Goal: Task Accomplishment & Management: Manage account settings

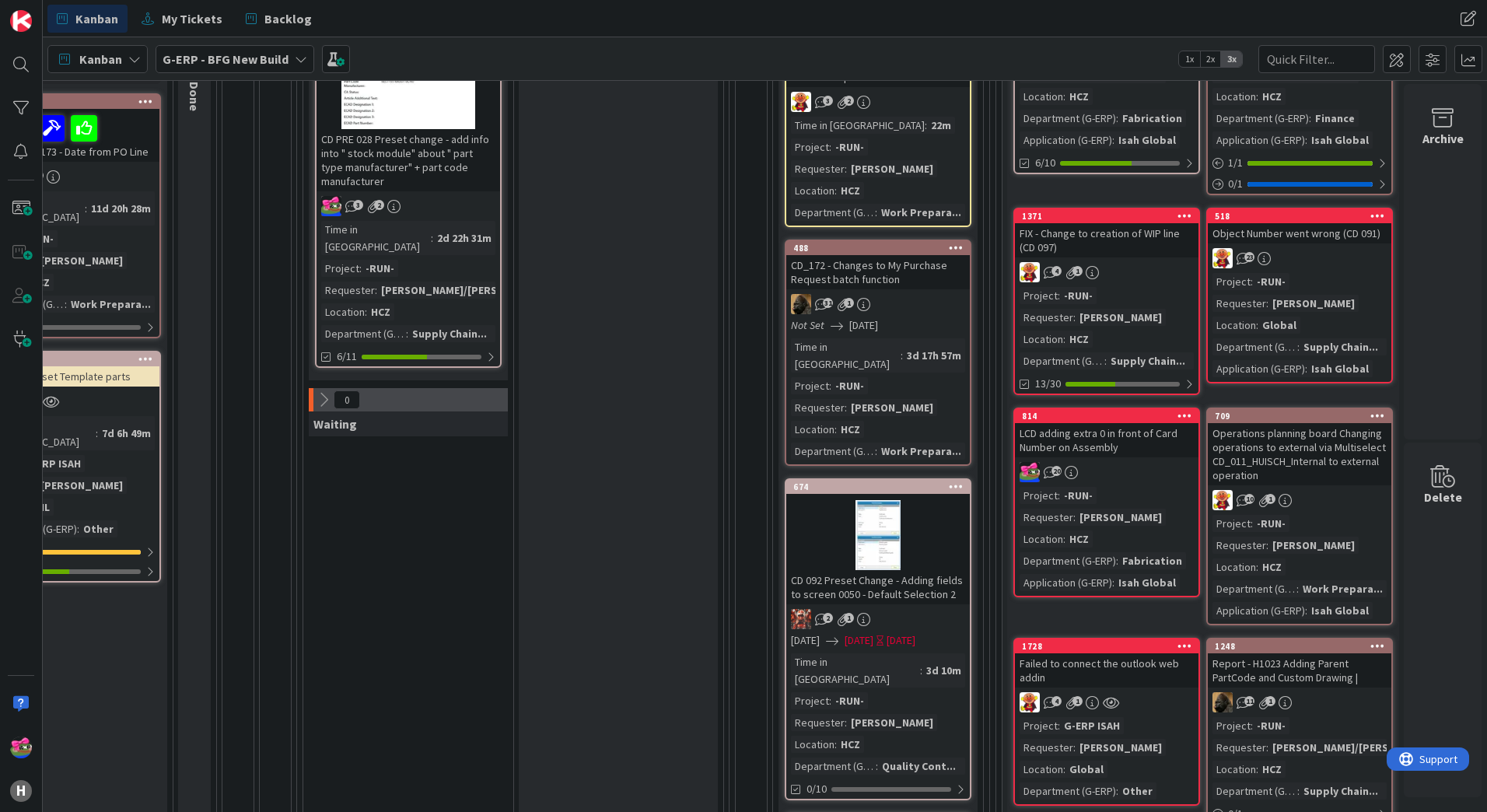
scroll to position [311, 623]
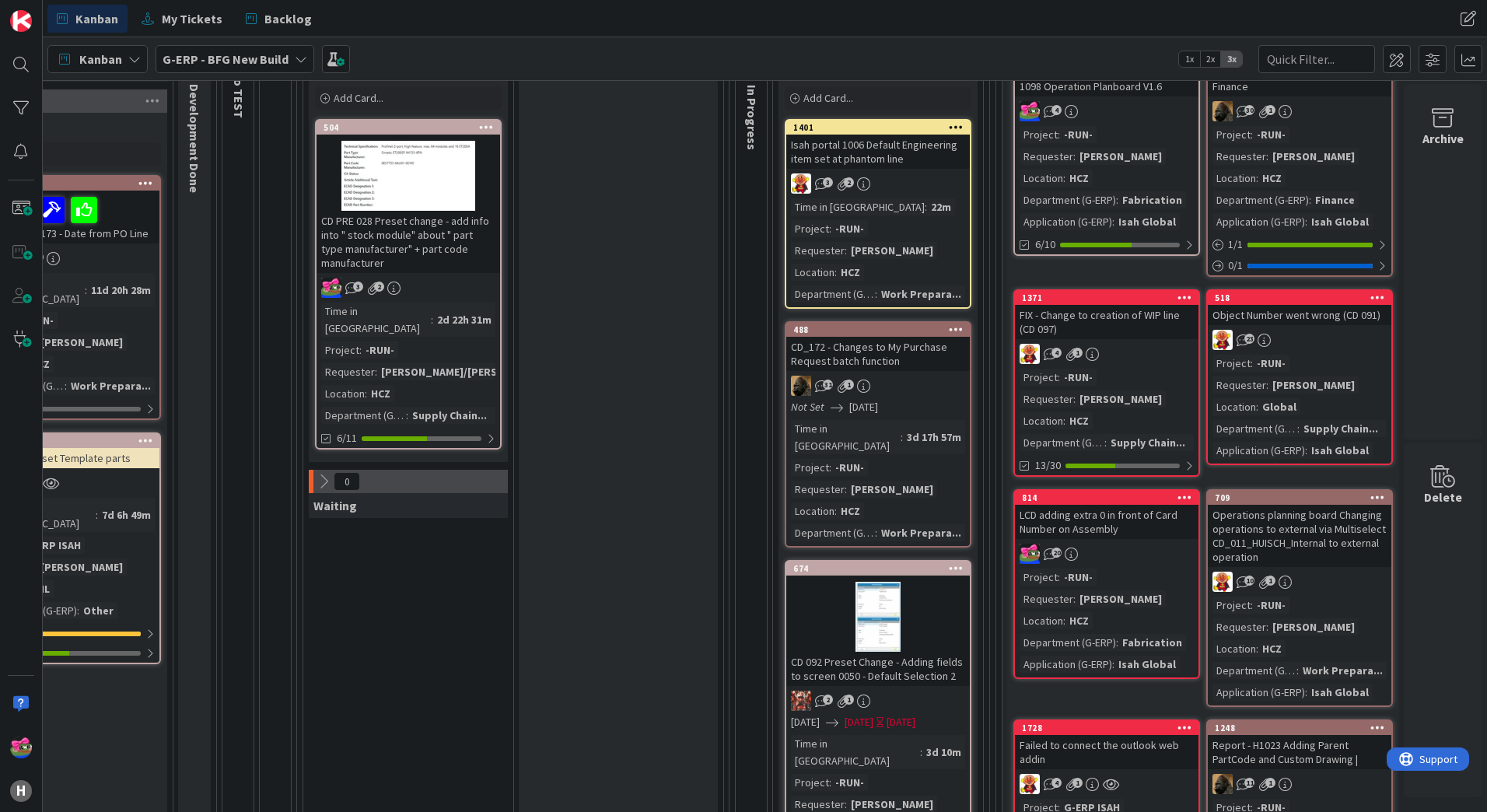
click at [915, 352] on div "CD_172 - Changes to My Purchase Request batch function" at bounding box center [878, 354] width 183 height 34
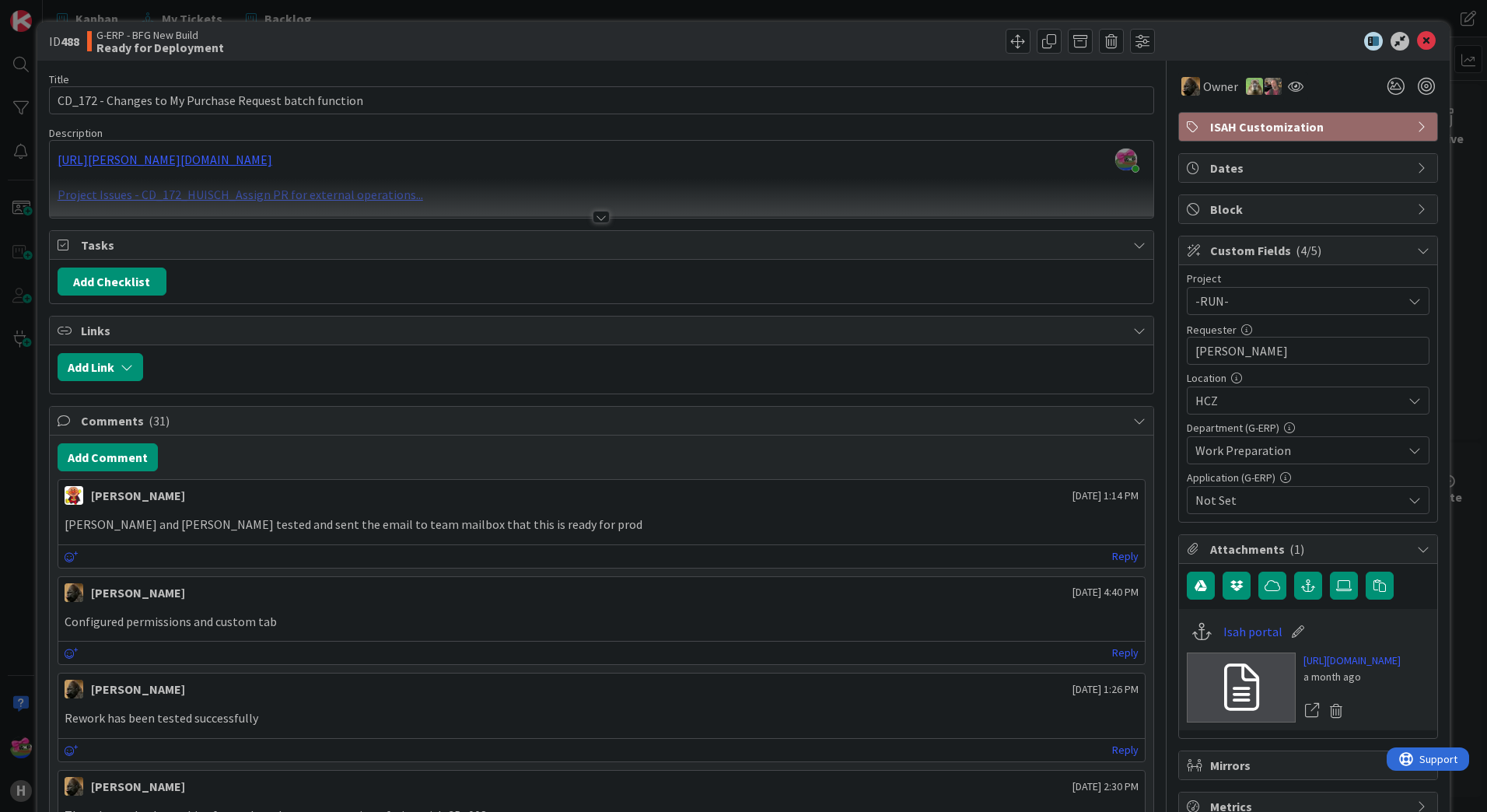
click at [593, 217] on div at bounding box center [602, 217] width 17 height 12
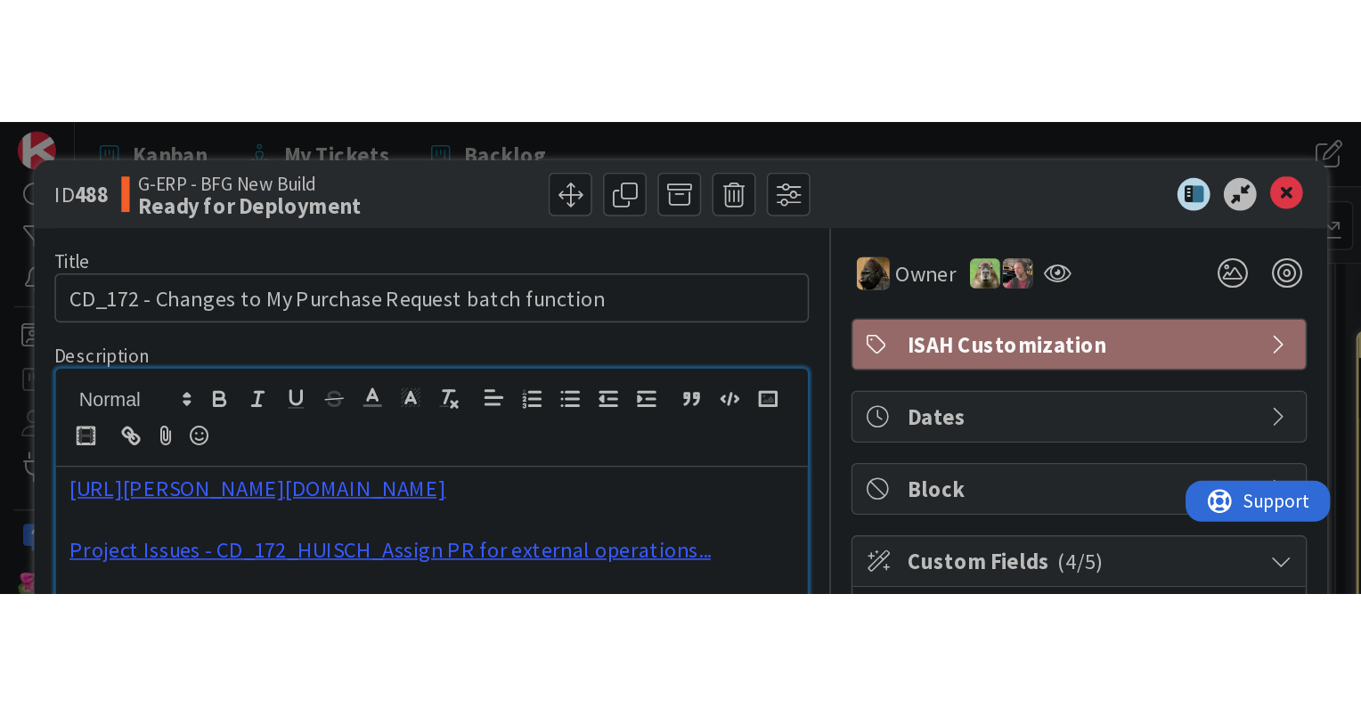
scroll to position [356, 714]
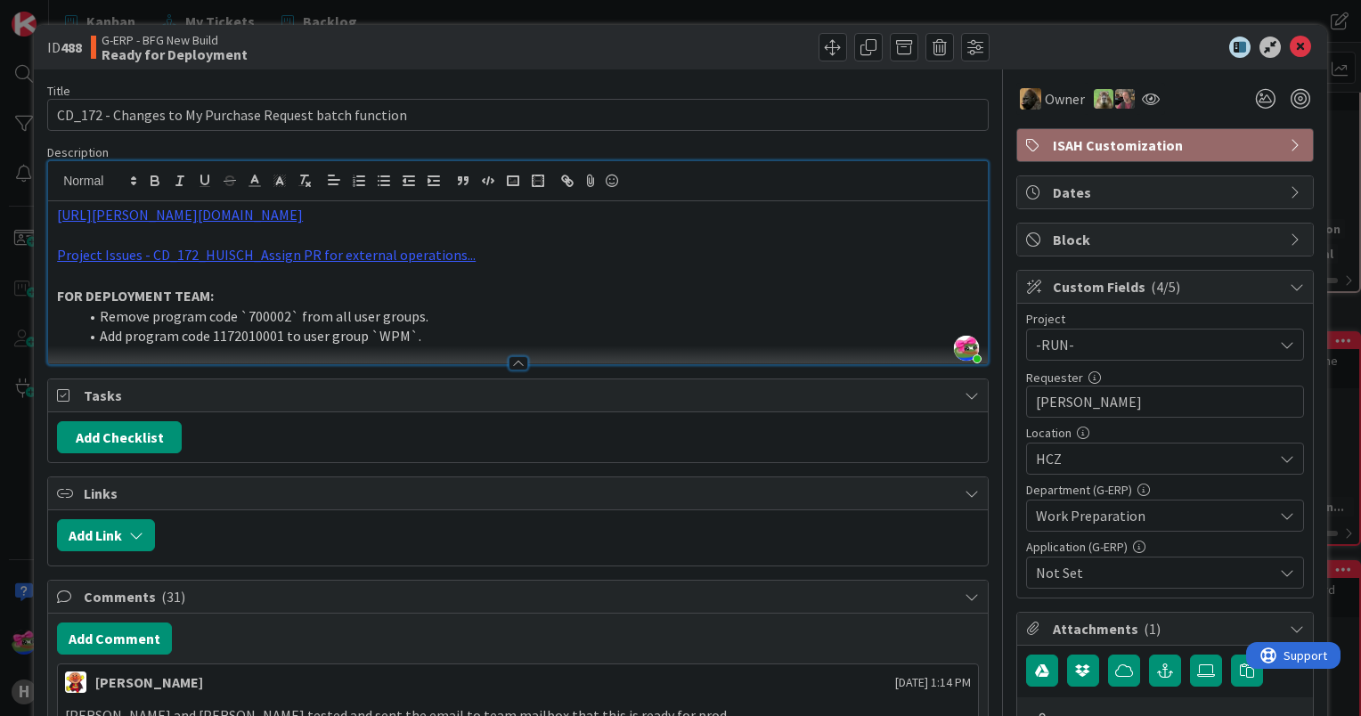
click at [264, 312] on li "Remove program code `700002` from all user groups." at bounding box center [528, 316] width 901 height 20
copy li "700002"
click at [227, 339] on li "Add program code 1172010001 to user group `WPM`." at bounding box center [528, 336] width 901 height 20
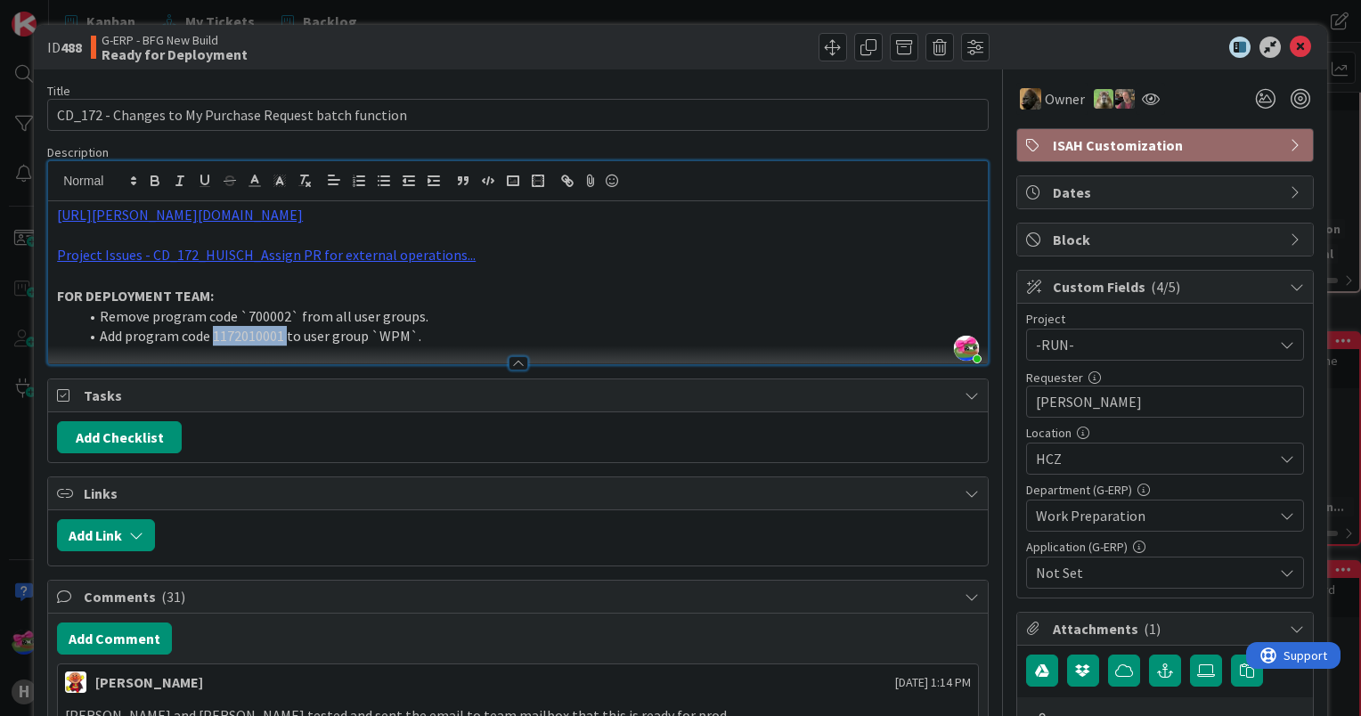
copy li "1172010001"
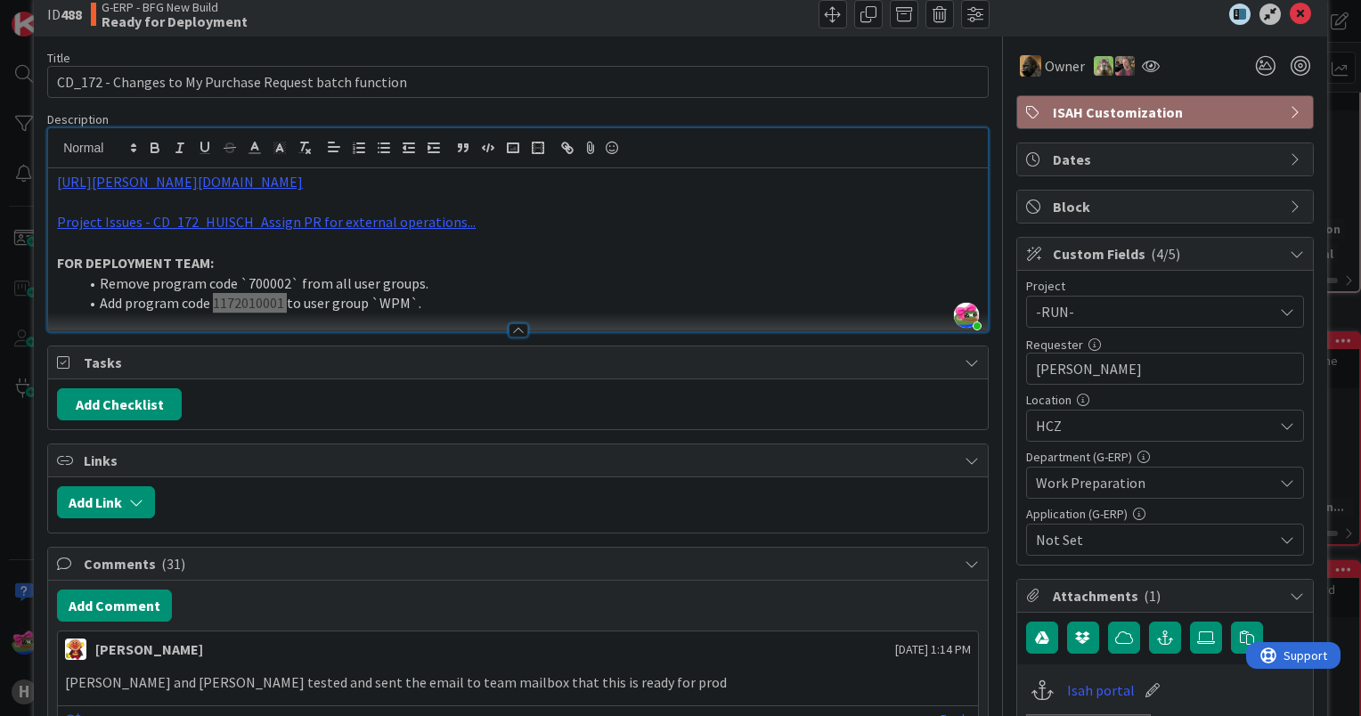
scroll to position [0, 0]
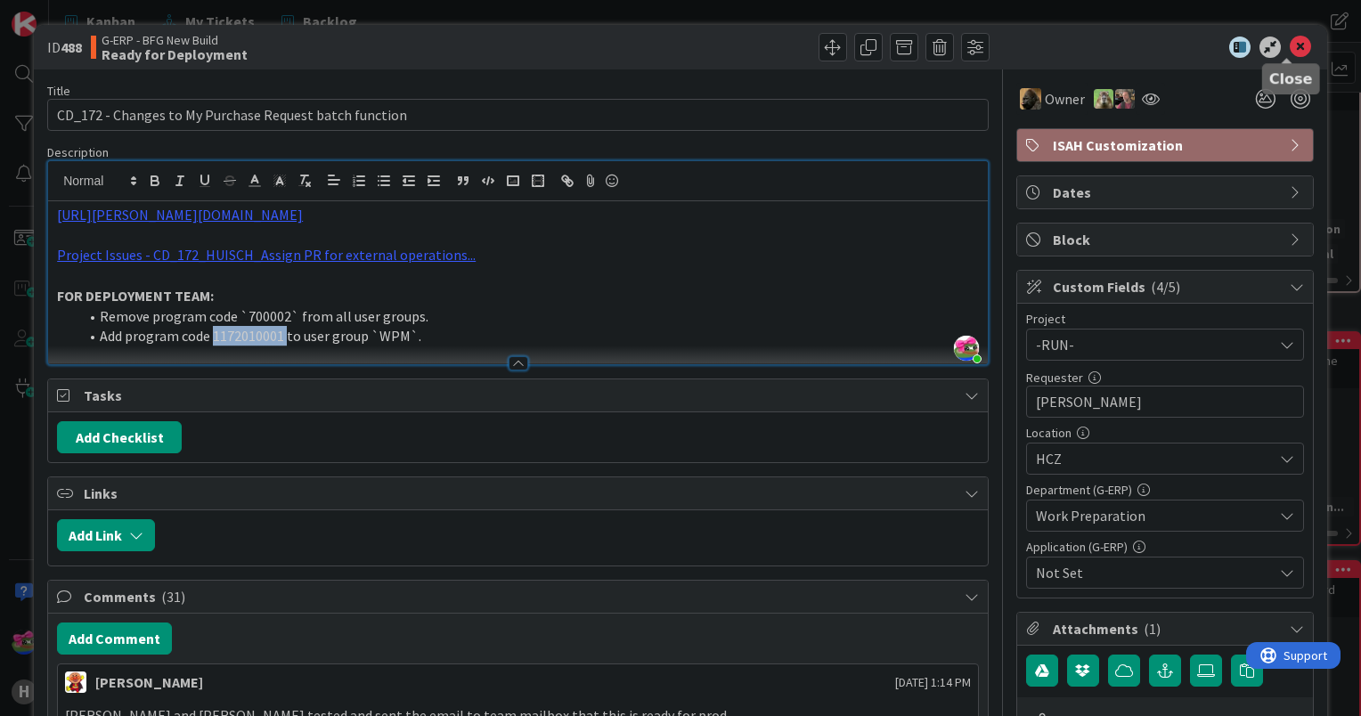
drag, startPoint x: 1283, startPoint y: 51, endPoint x: 986, endPoint y: 137, distance: 309.0
click at [1290, 51] on icon at bounding box center [1300, 47] width 21 height 21
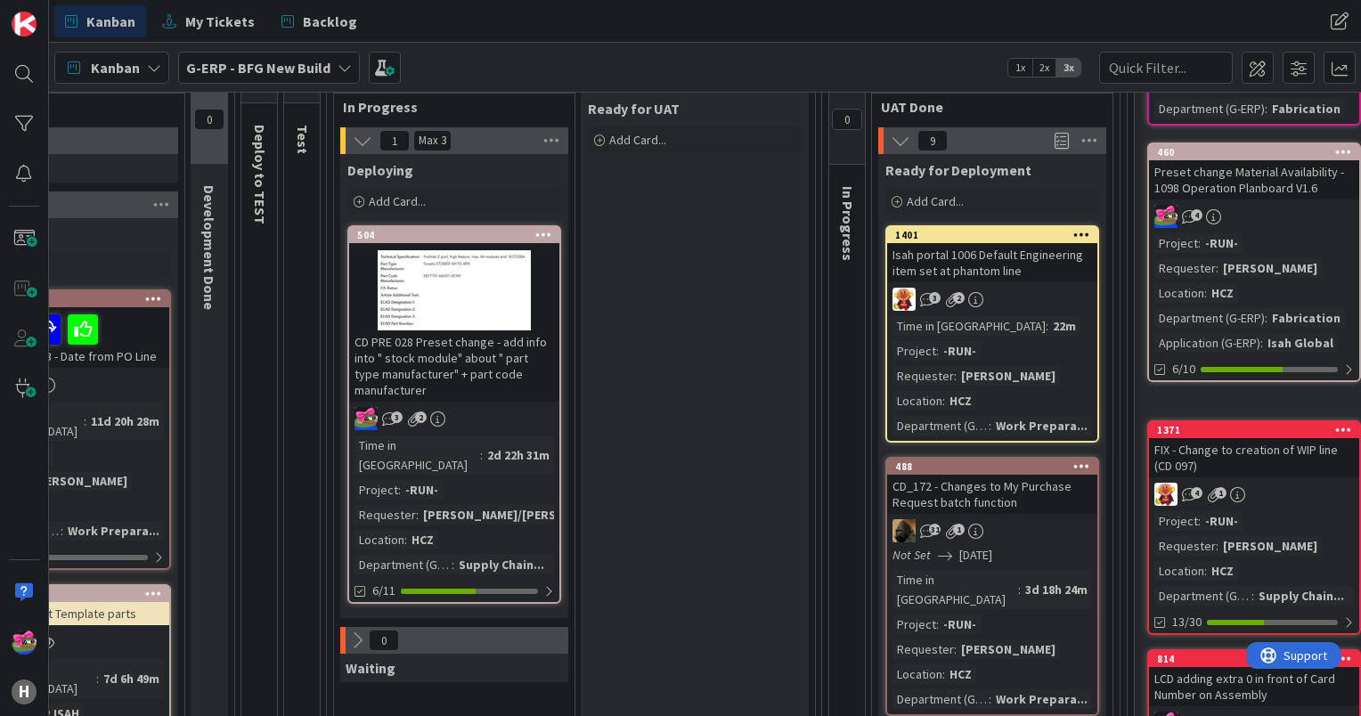
click at [1004, 249] on div "Isah portal 1006 Default Engineering item set at phantom line" at bounding box center [992, 262] width 210 height 39
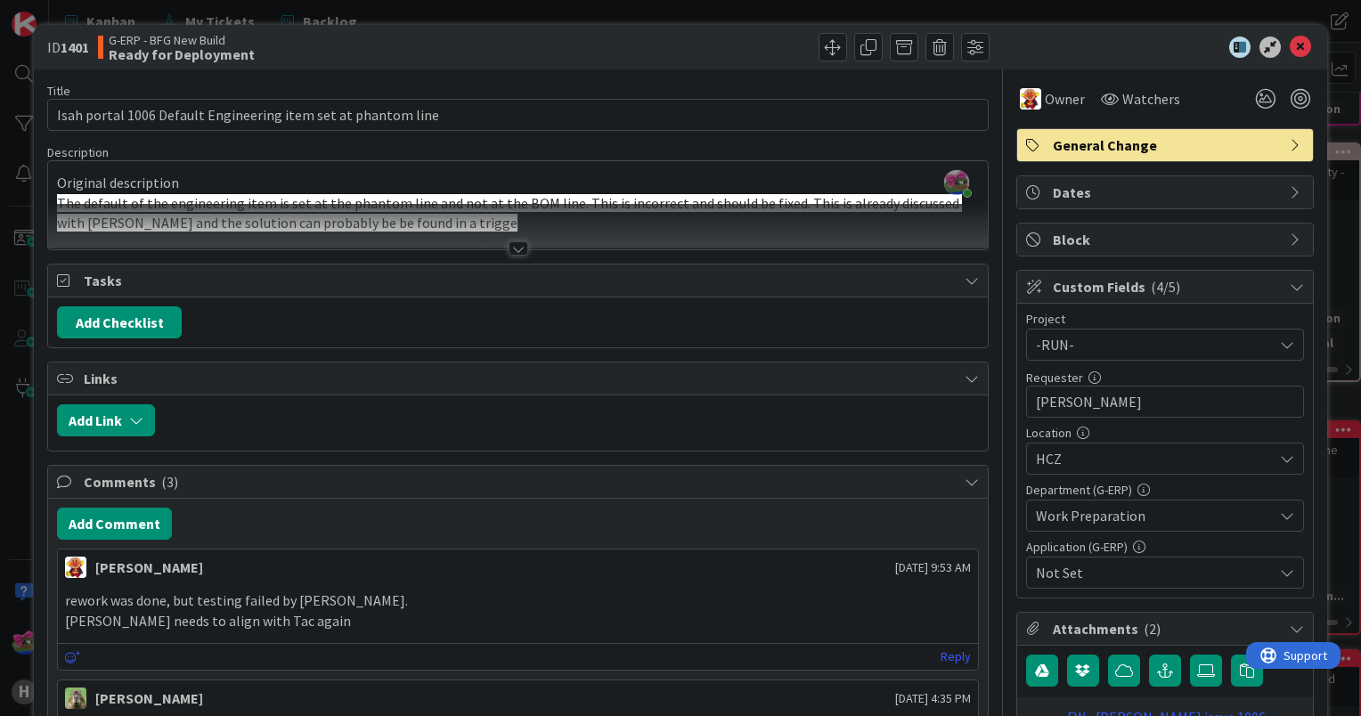
click at [509, 252] on div at bounding box center [519, 248] width 20 height 14
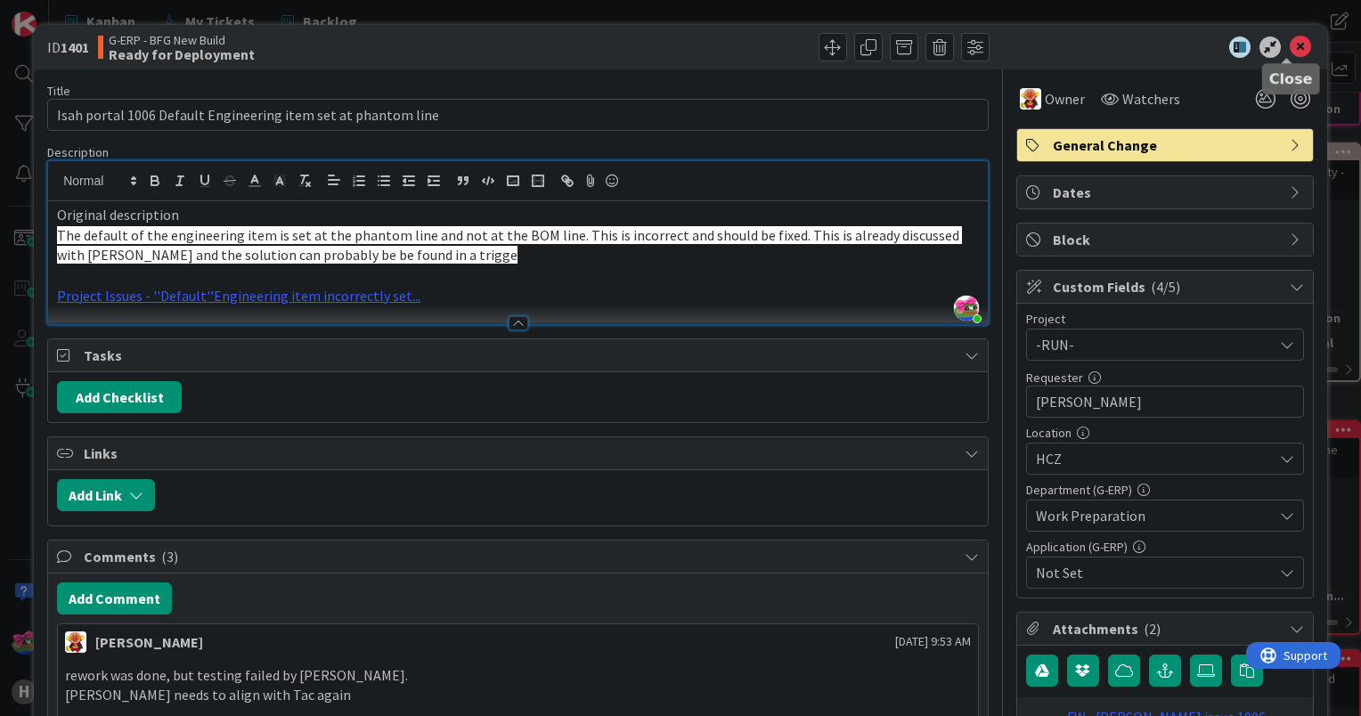
click at [1290, 54] on icon at bounding box center [1300, 47] width 21 height 21
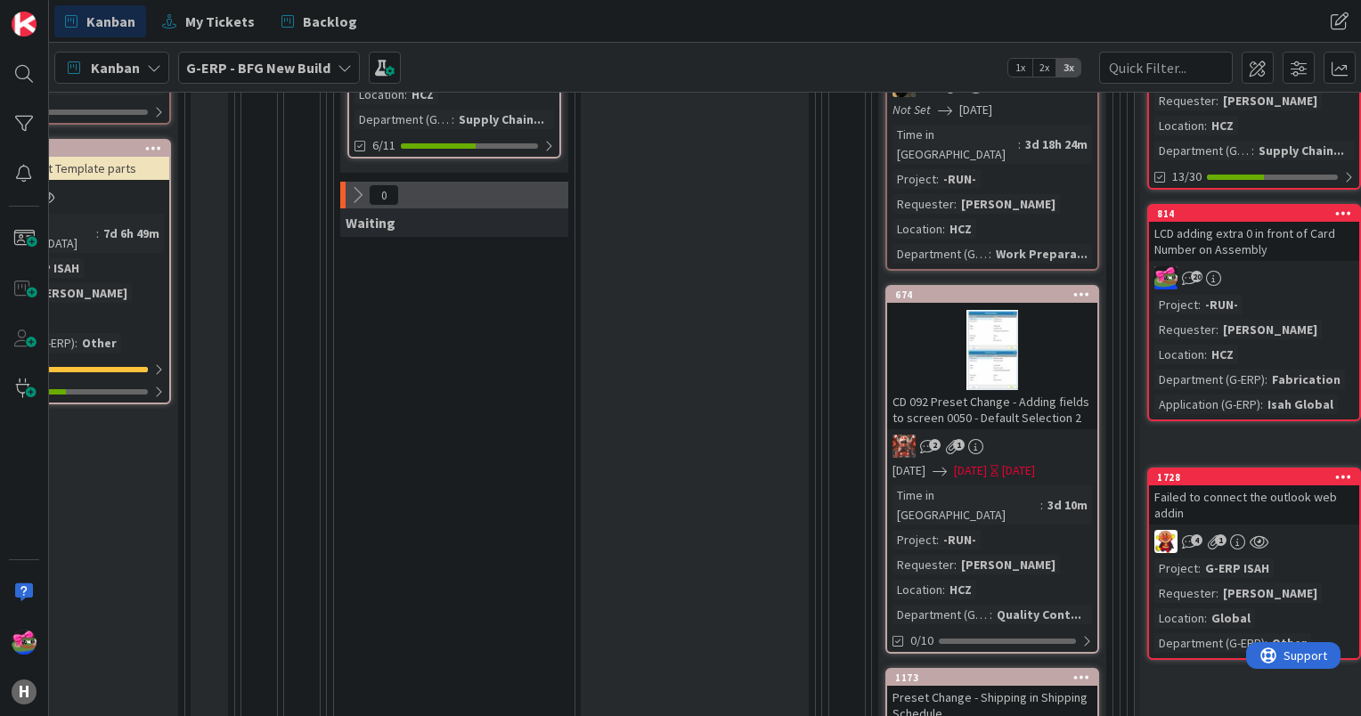
click at [1019, 310] on div at bounding box center [992, 350] width 210 height 80
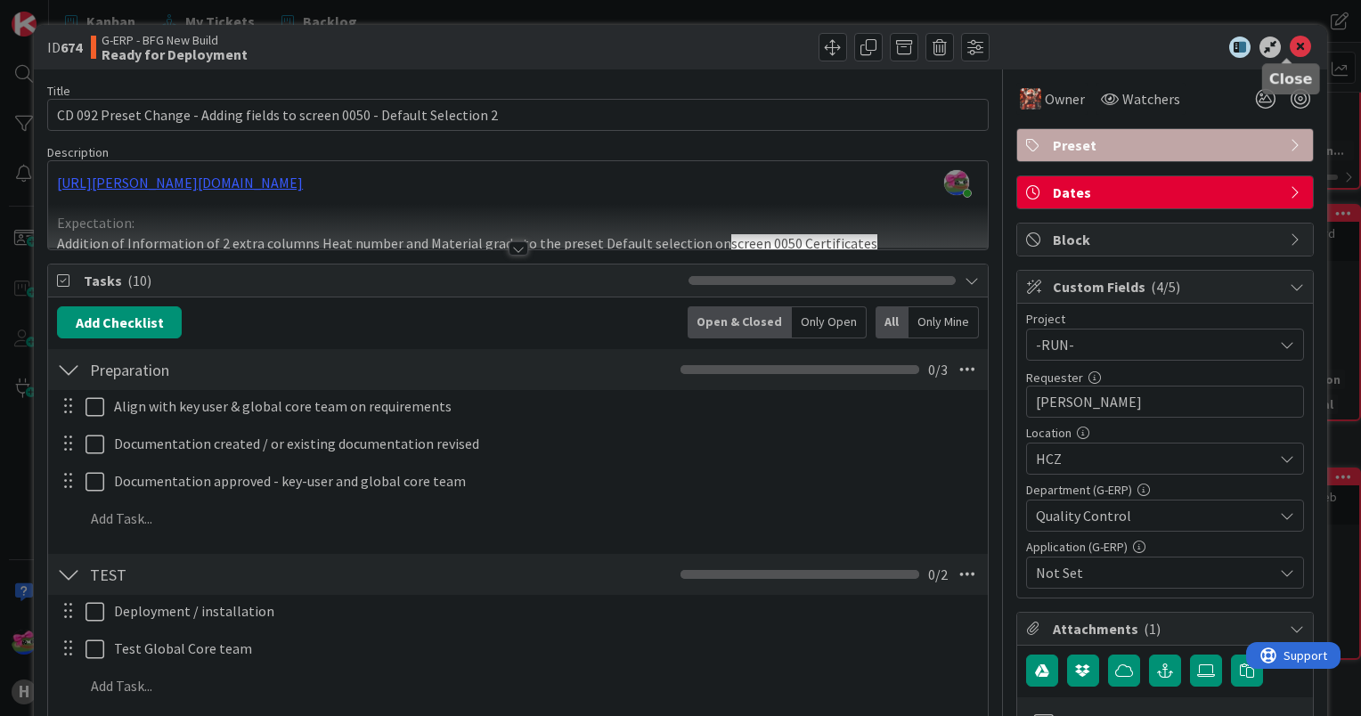
click at [1290, 48] on icon at bounding box center [1300, 47] width 21 height 21
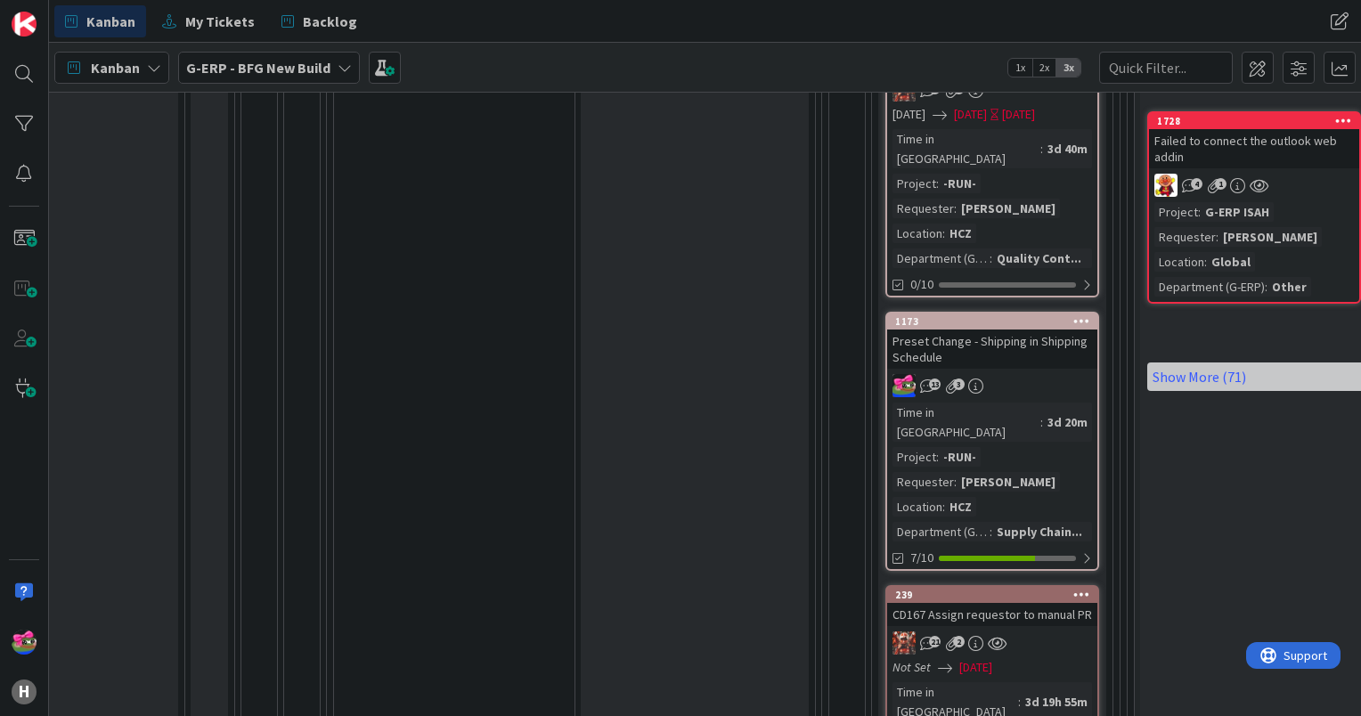
click at [1030, 330] on div "Preset Change - Shipping in Shipping Schedule" at bounding box center [992, 349] width 210 height 39
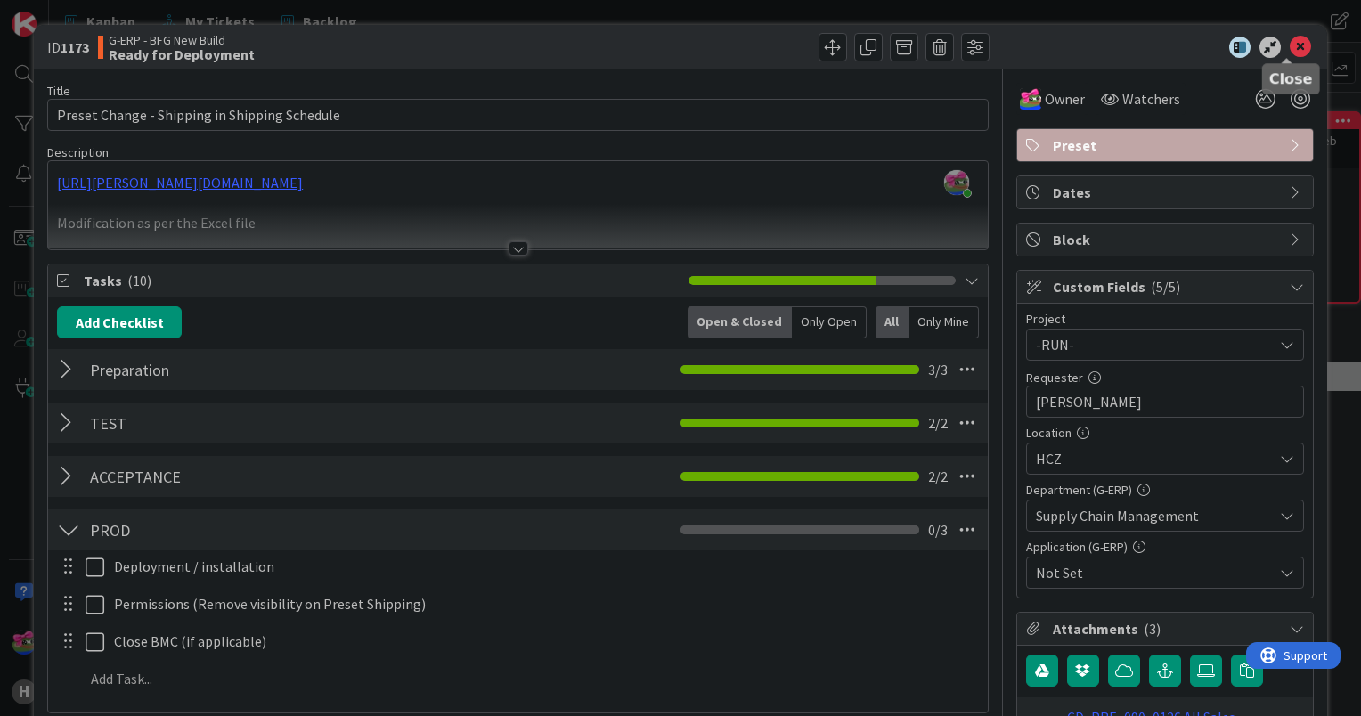
click at [1290, 50] on icon at bounding box center [1300, 47] width 21 height 21
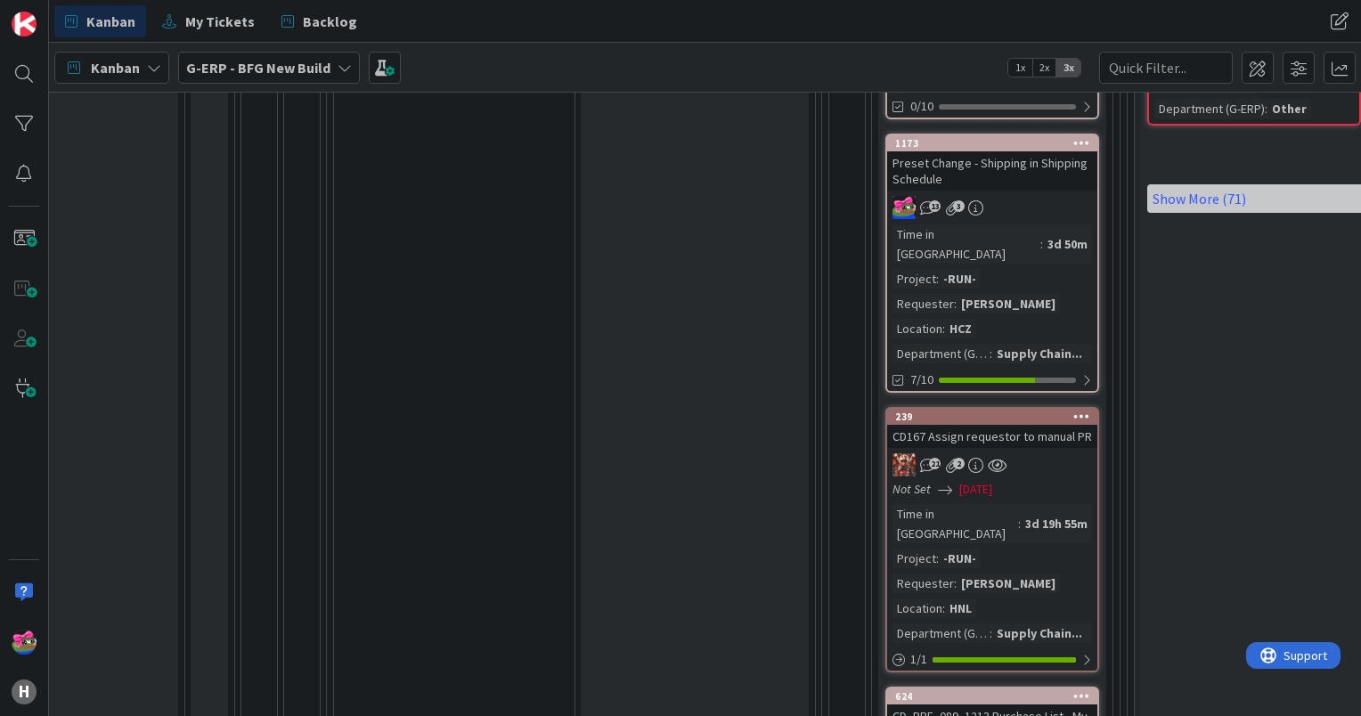
click at [1046, 453] on div "21 2" at bounding box center [992, 464] width 210 height 23
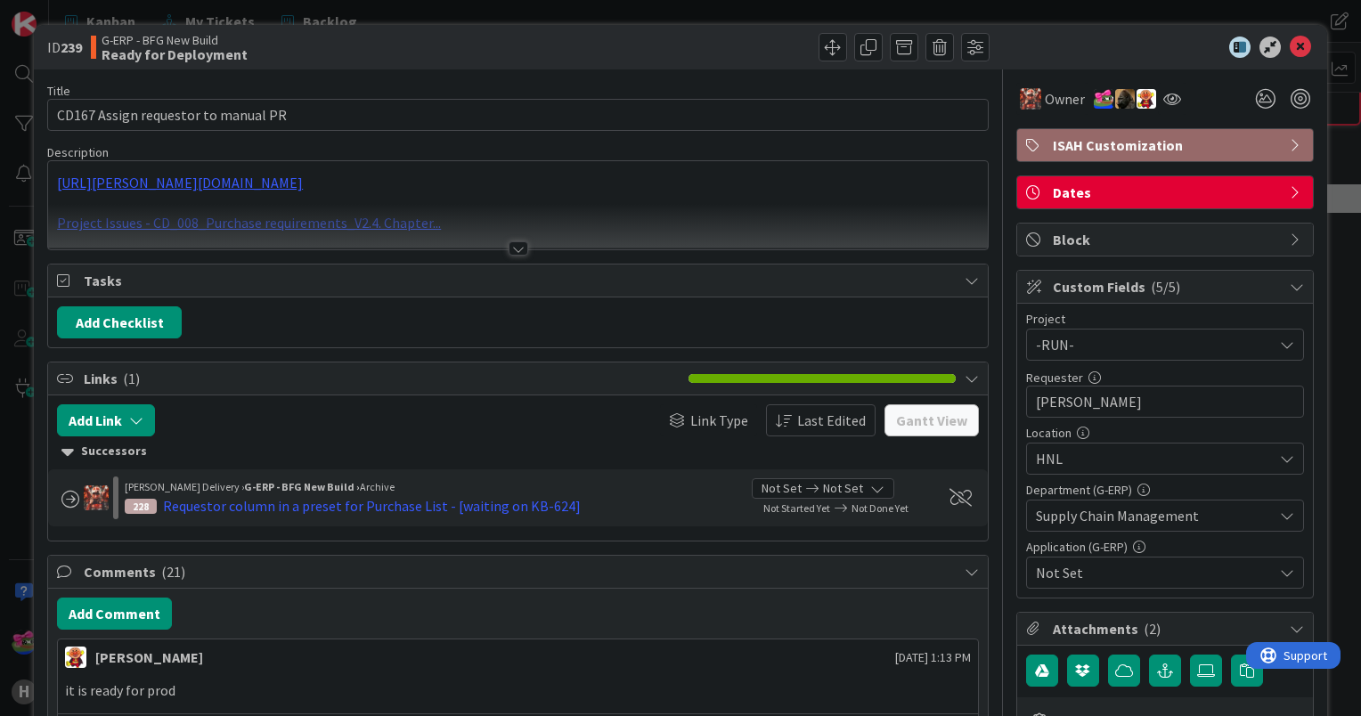
click at [515, 251] on div at bounding box center [519, 248] width 20 height 14
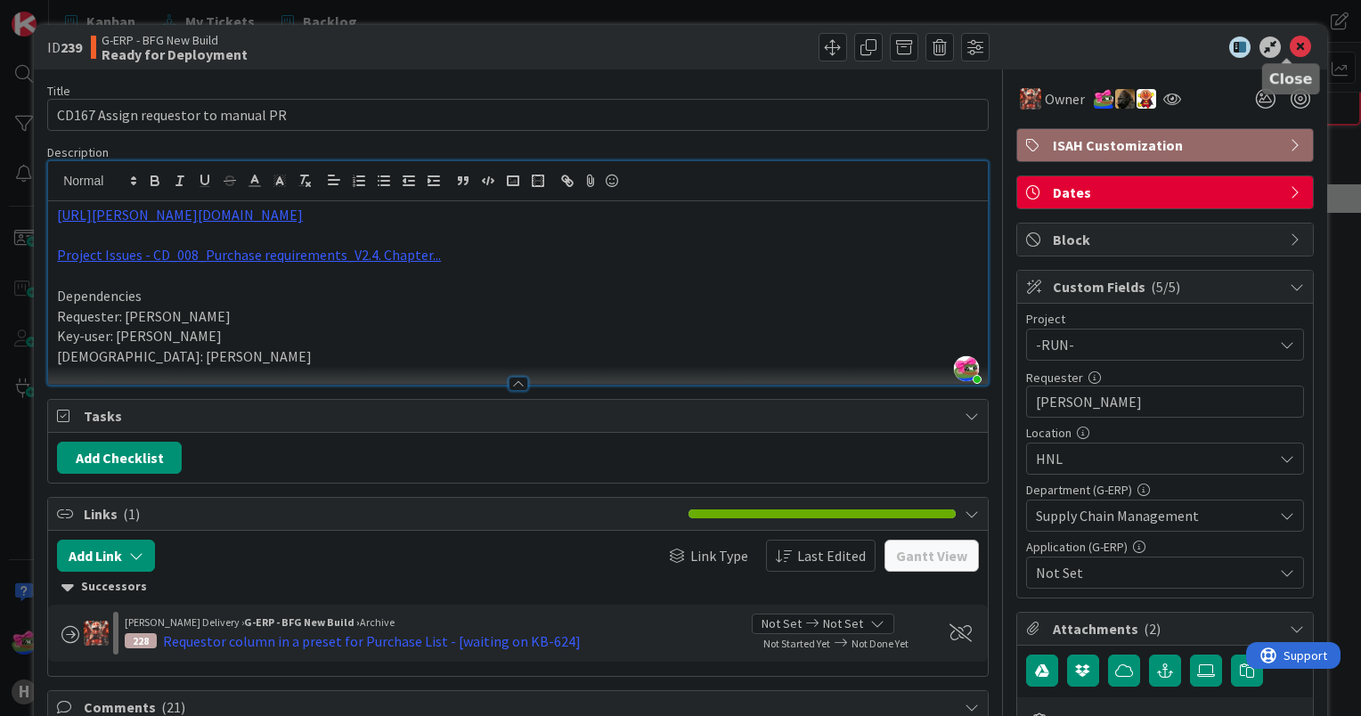
click at [1290, 46] on icon at bounding box center [1300, 47] width 21 height 21
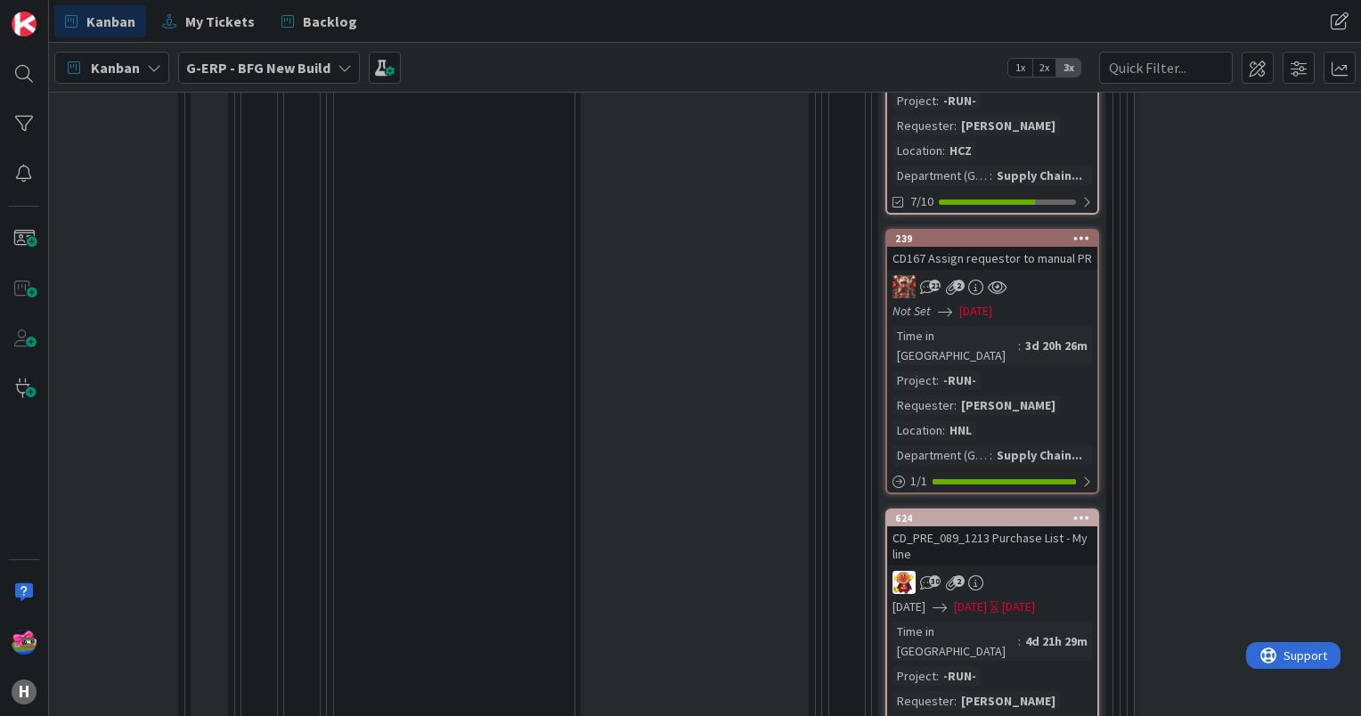
click at [1032, 275] on div "21 2" at bounding box center [992, 286] width 210 height 23
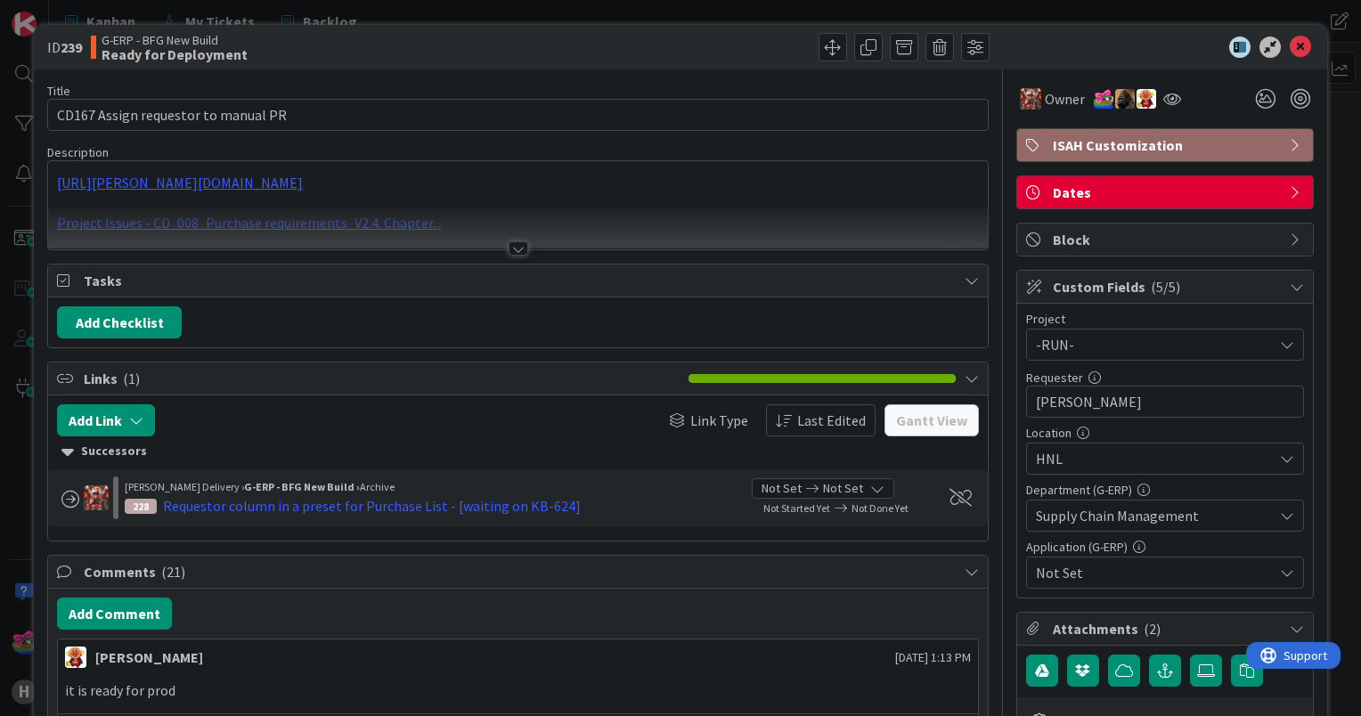
click at [513, 243] on div at bounding box center [519, 248] width 20 height 14
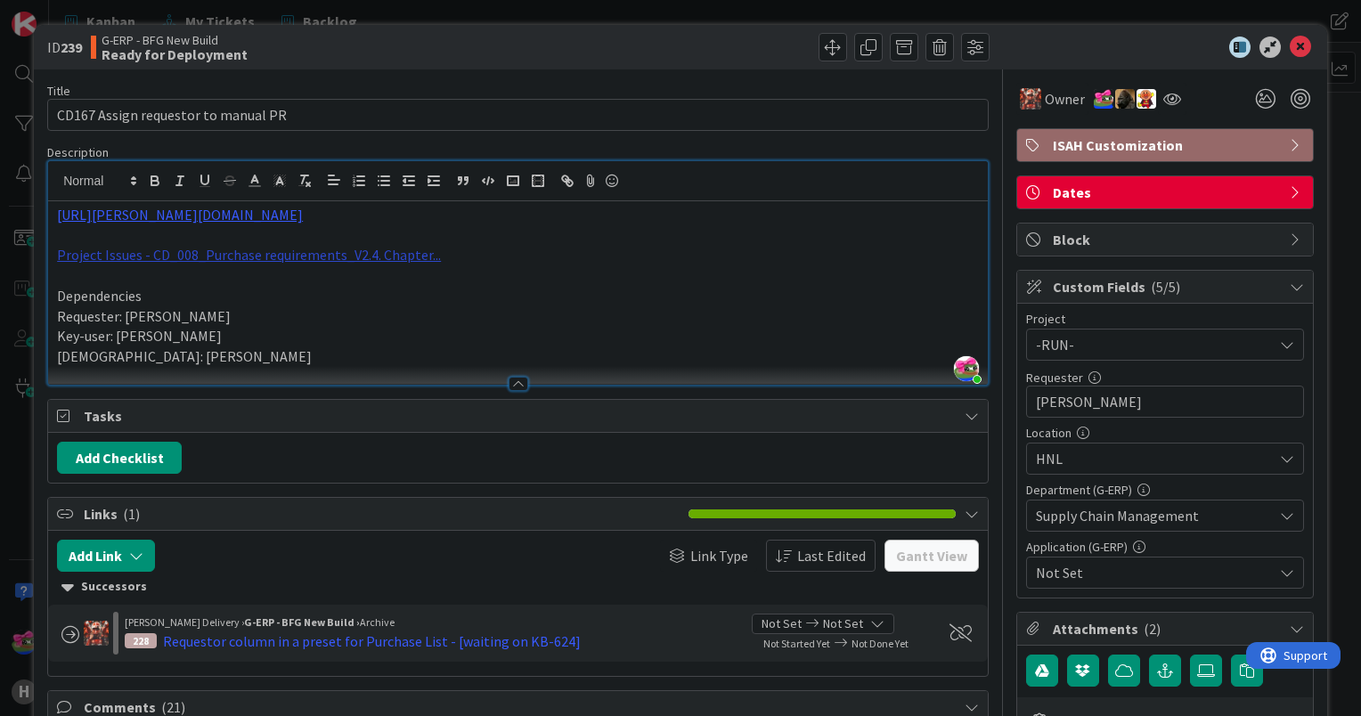
click at [333, 259] on link "Project Issues - CD_008_Purchase requirements_V2.4. Chapter..." at bounding box center [249, 255] width 384 height 18
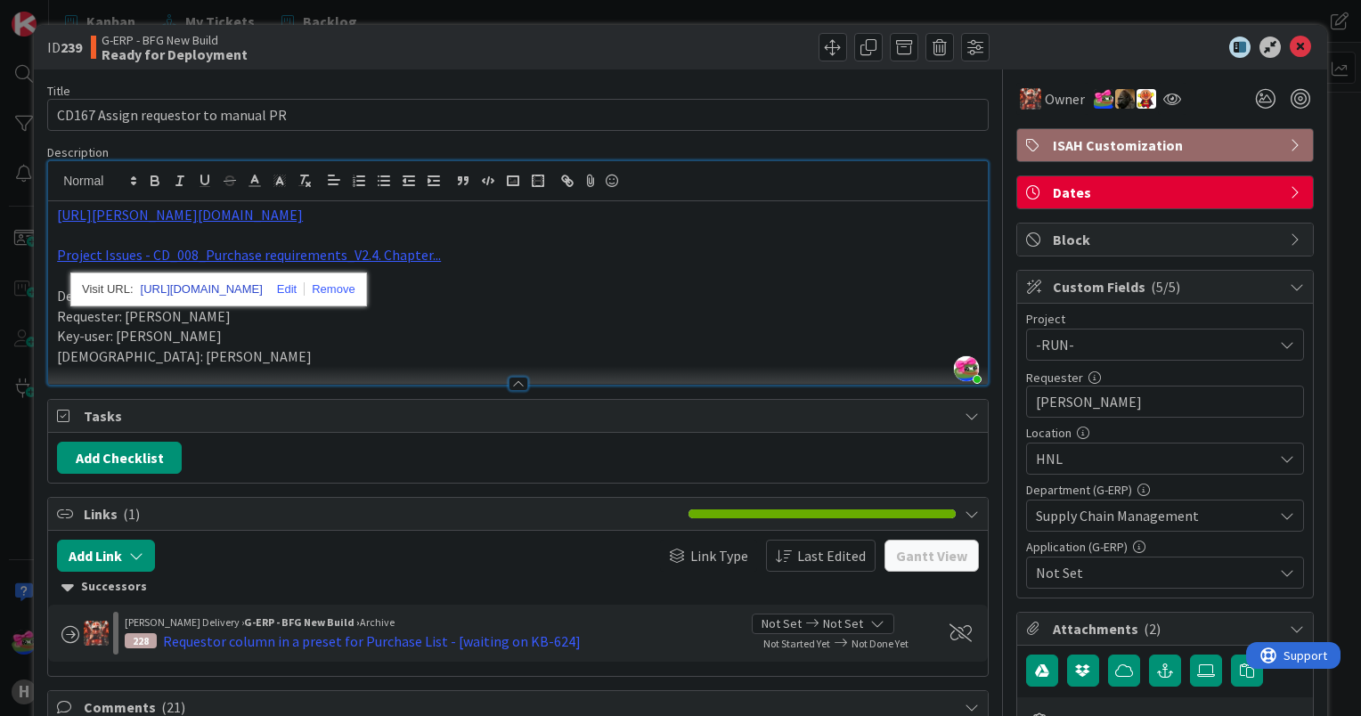
click at [236, 293] on link "[URL][DOMAIN_NAME]" at bounding box center [202, 289] width 122 height 23
click at [1290, 43] on icon at bounding box center [1300, 47] width 21 height 21
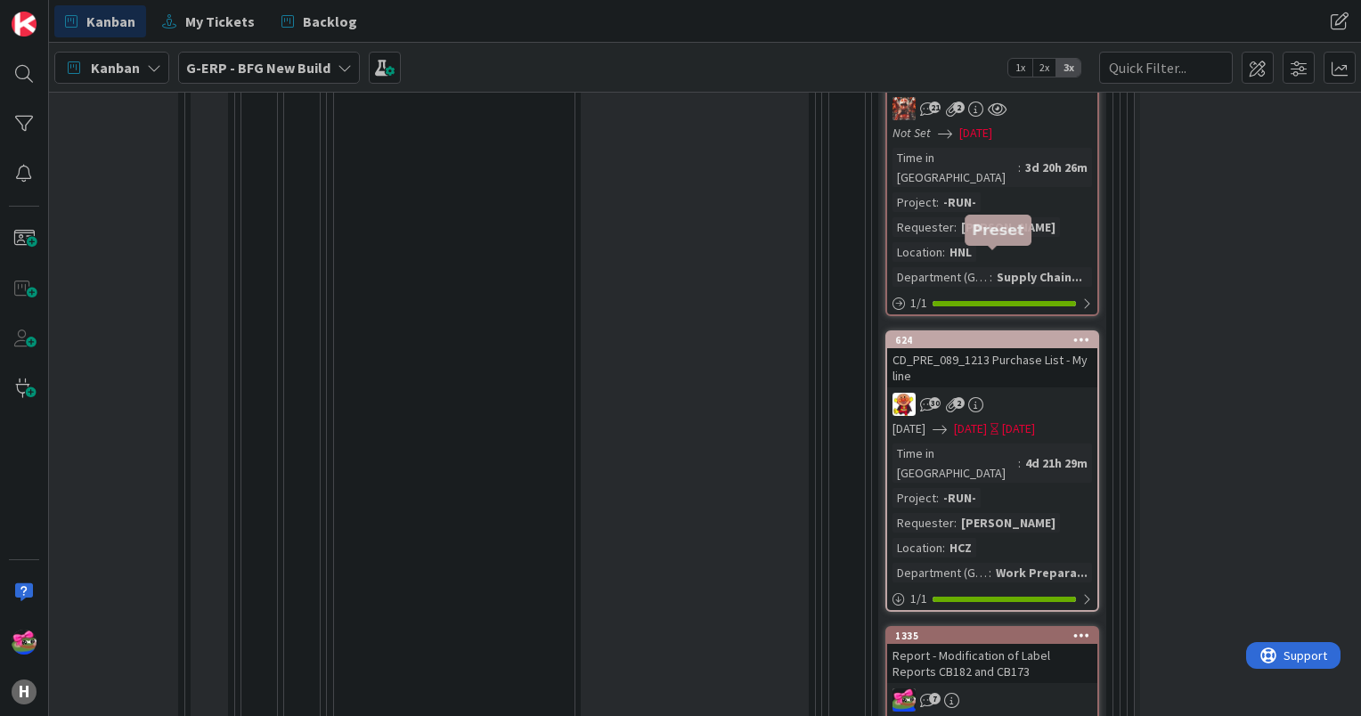
click at [1005, 334] on div "624" at bounding box center [996, 340] width 202 height 12
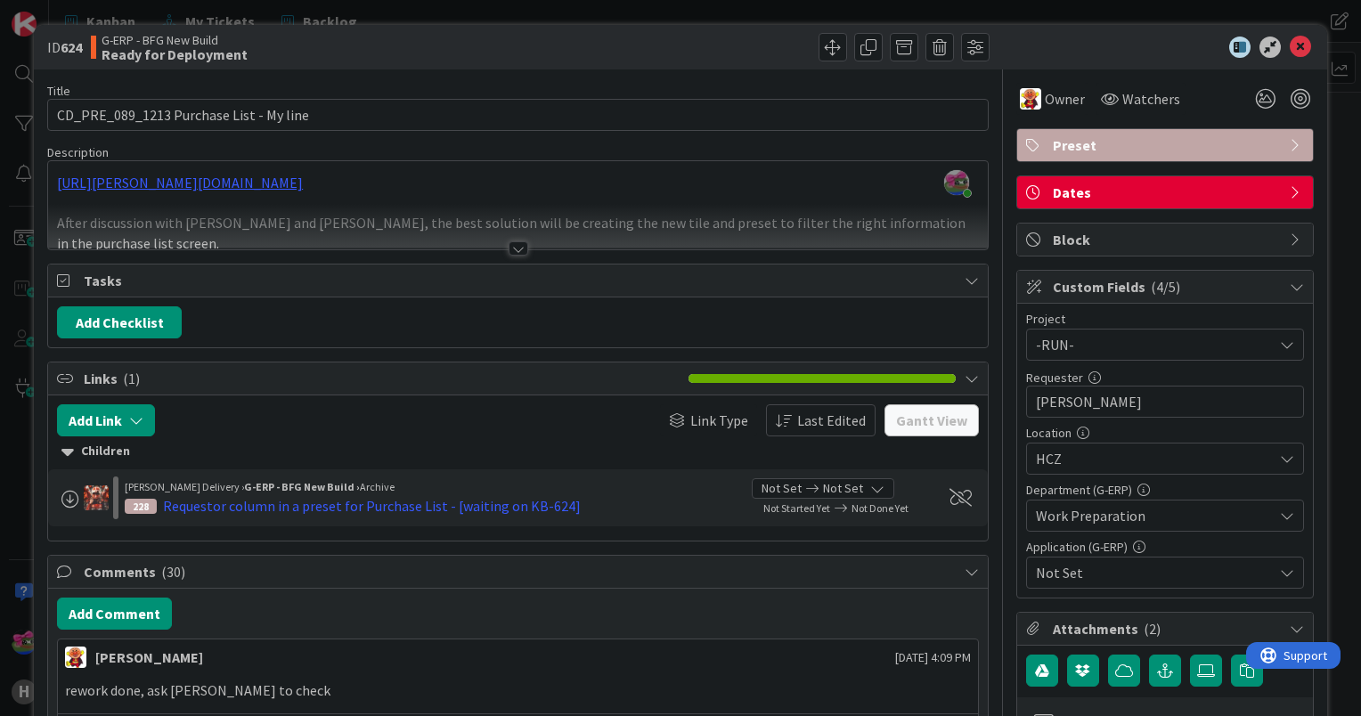
click at [513, 249] on div at bounding box center [519, 248] width 20 height 14
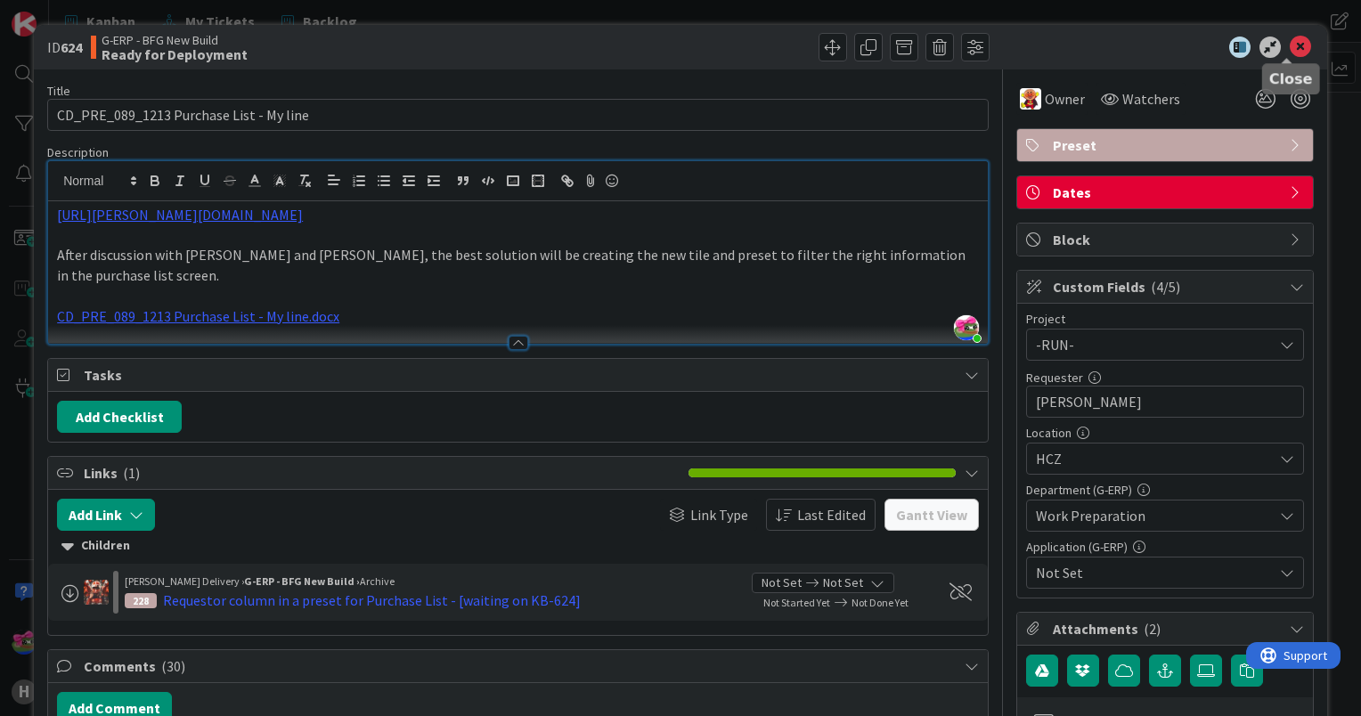
click at [1290, 44] on icon at bounding box center [1300, 47] width 21 height 21
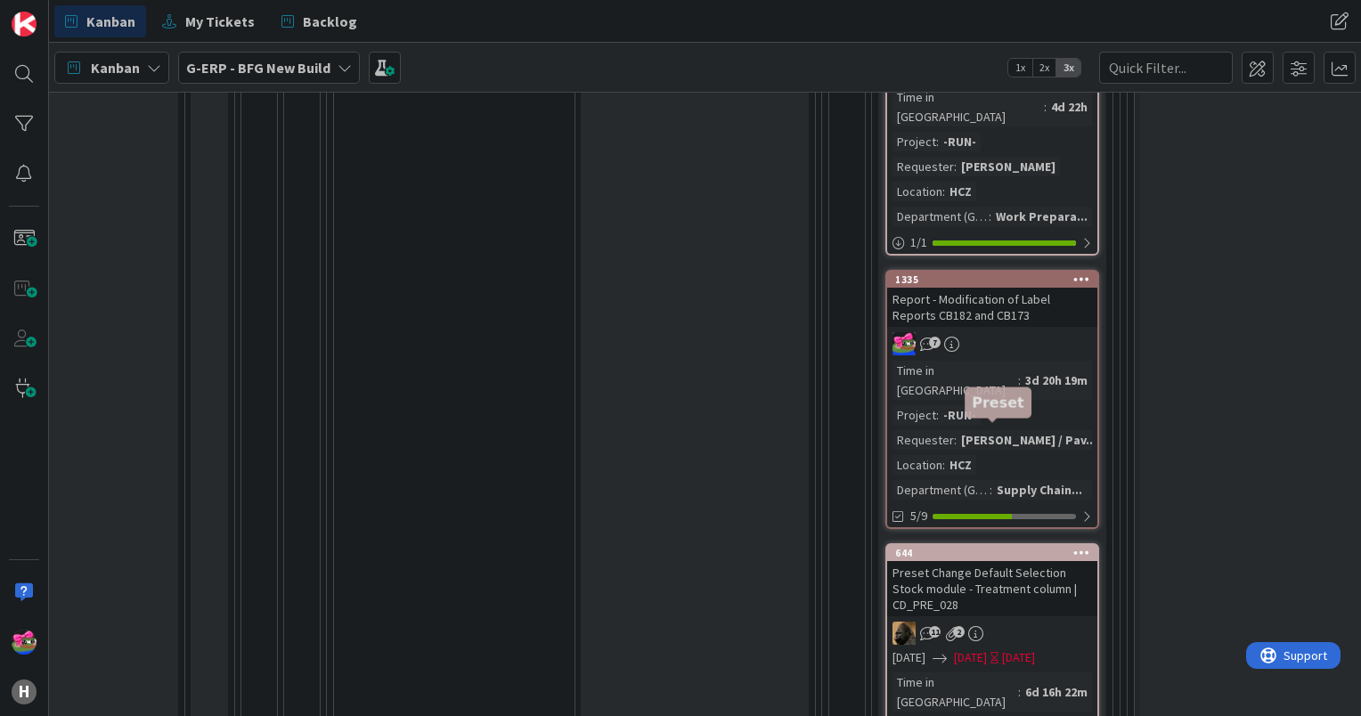
click at [1004, 547] on div "644" at bounding box center [996, 553] width 202 height 12
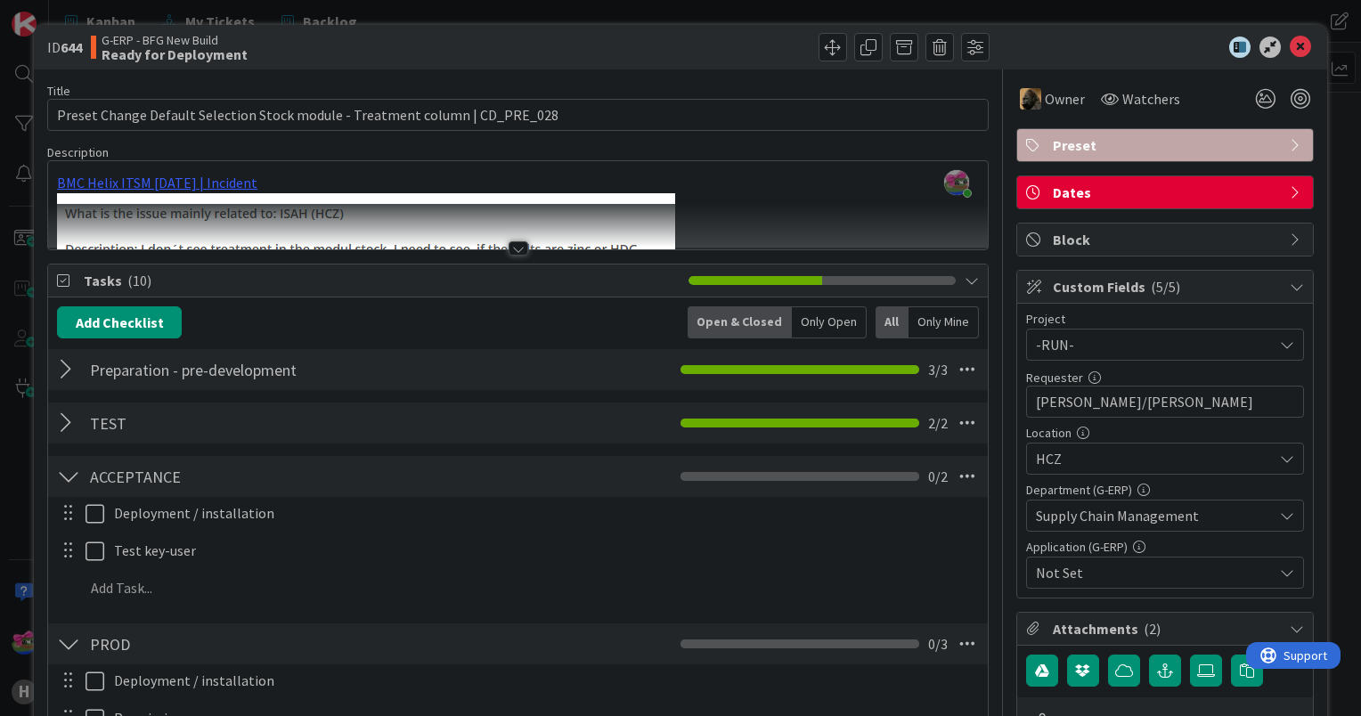
click at [511, 253] on div at bounding box center [519, 248] width 20 height 14
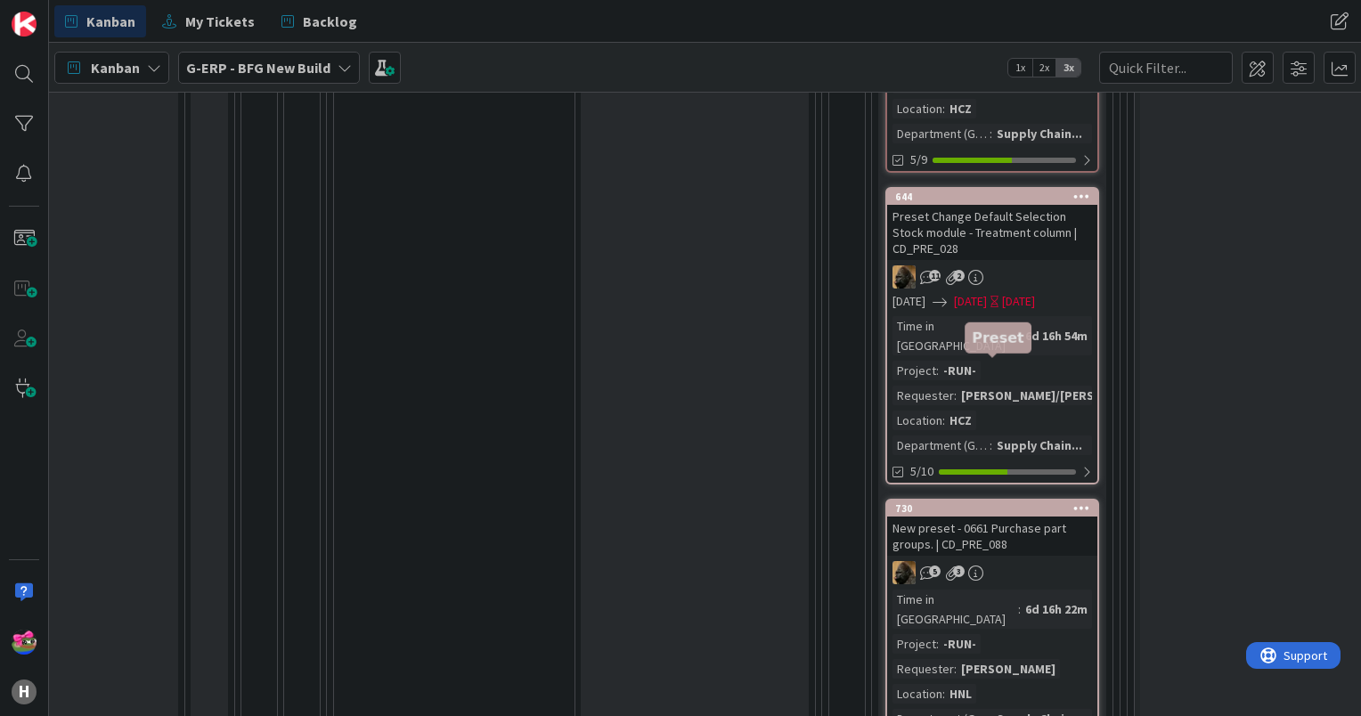
click at [1040, 502] on div "730" at bounding box center [996, 508] width 202 height 12
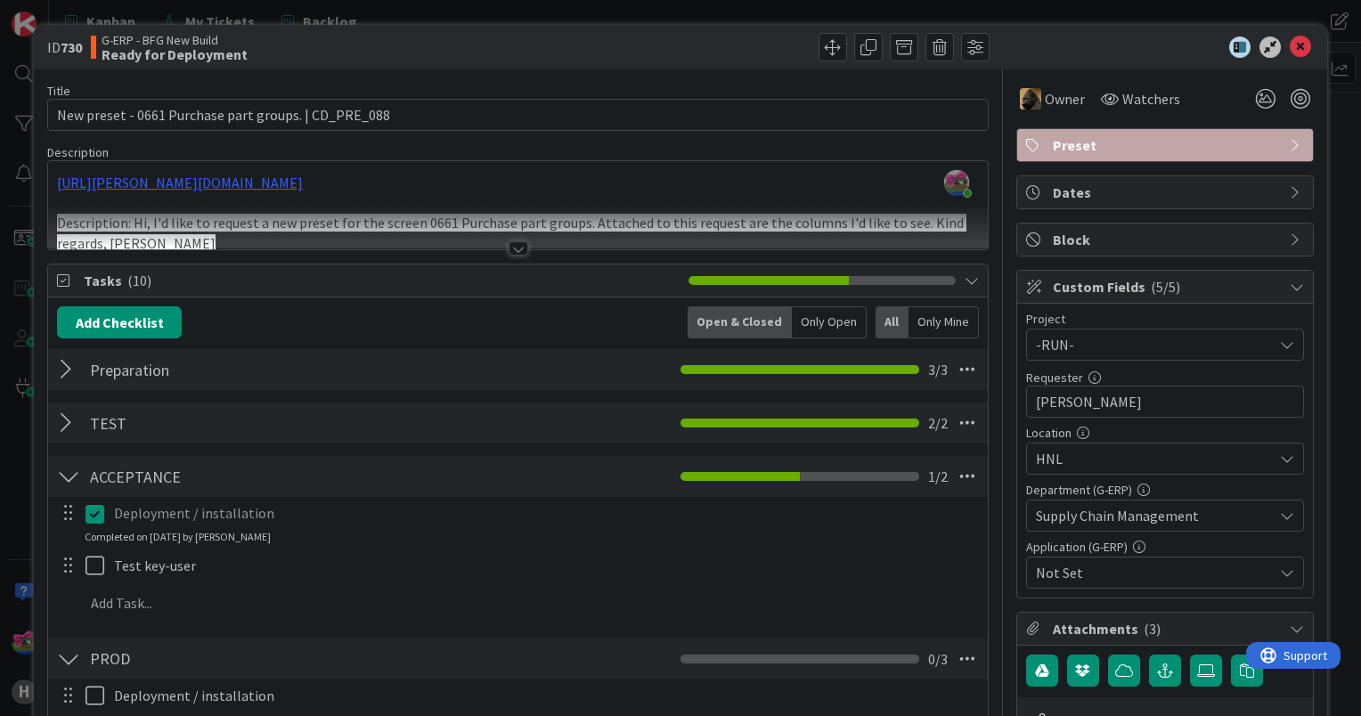
click at [519, 241] on div at bounding box center [519, 248] width 20 height 14
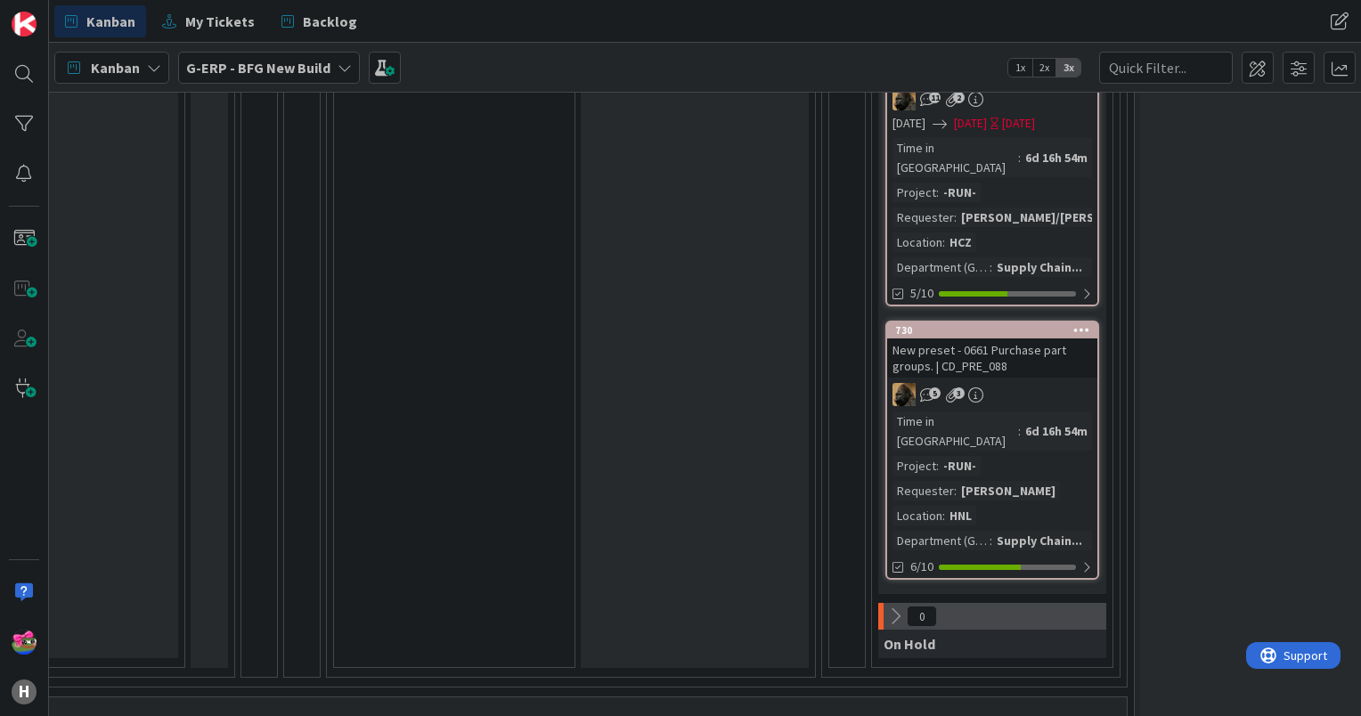
click at [1017, 339] on div "New preset - 0661 Purchase part groups. | CD_PRE_088" at bounding box center [992, 358] width 210 height 39
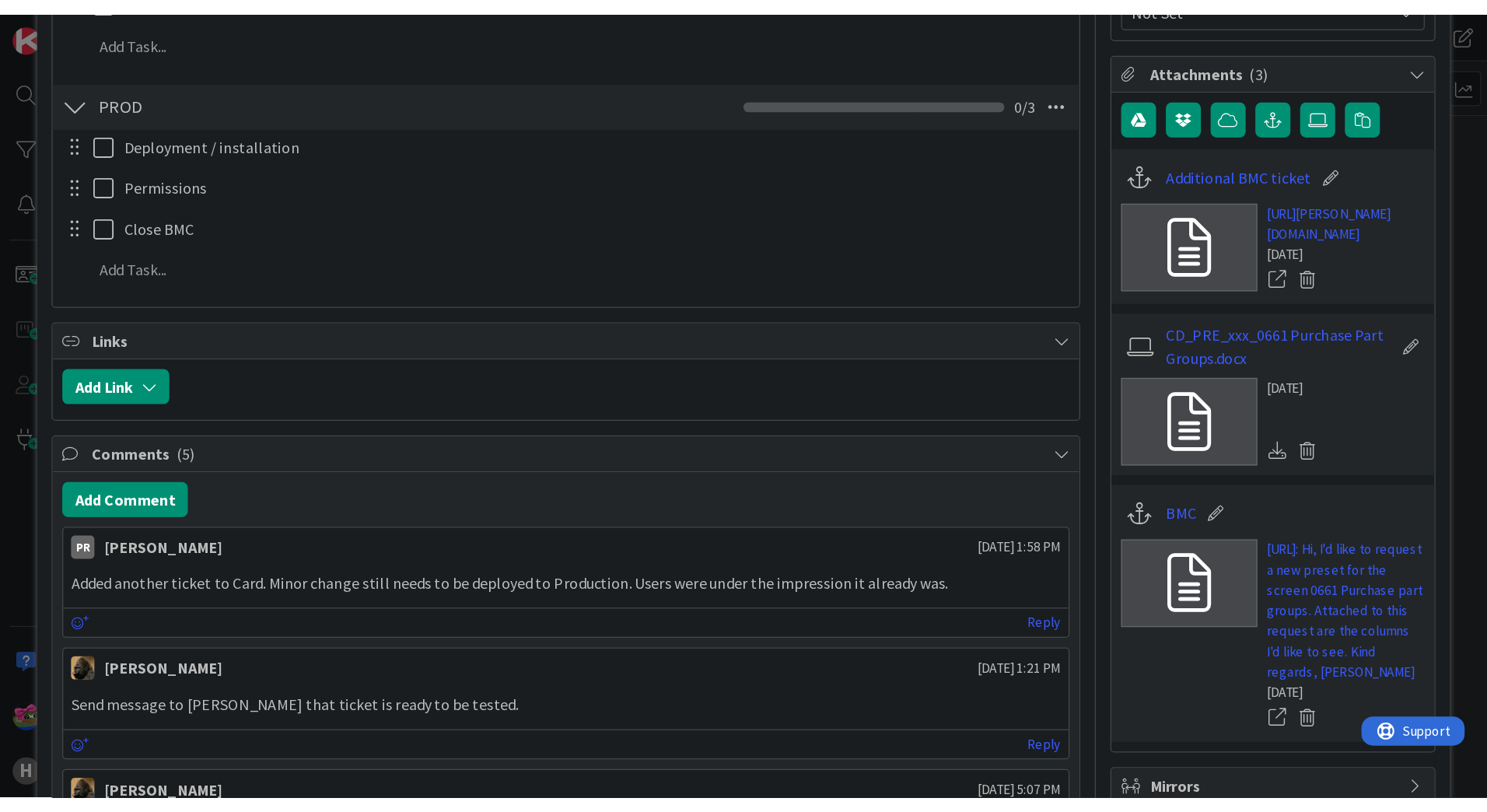
scroll to position [545, 0]
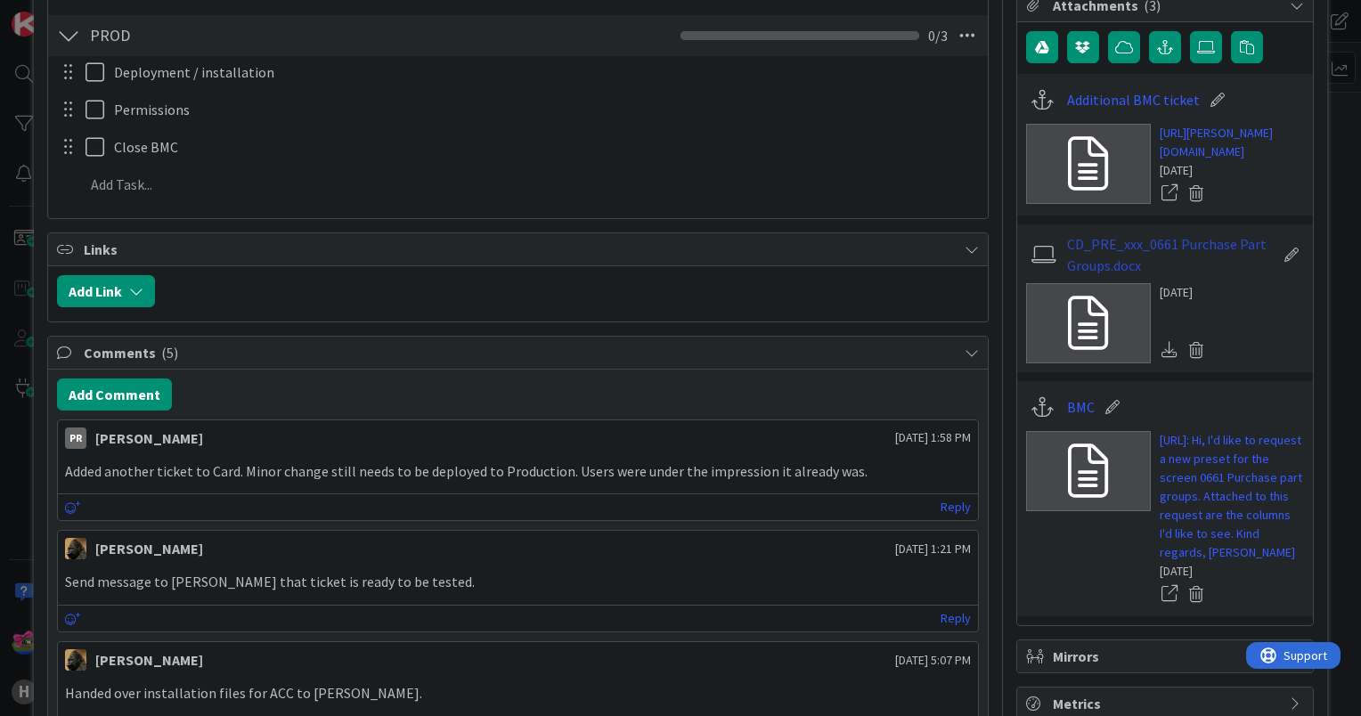
click at [1130, 276] on link "CD_PRE_xxx_0661 Purchase Part Groups.docx" at bounding box center [1170, 254] width 207 height 43
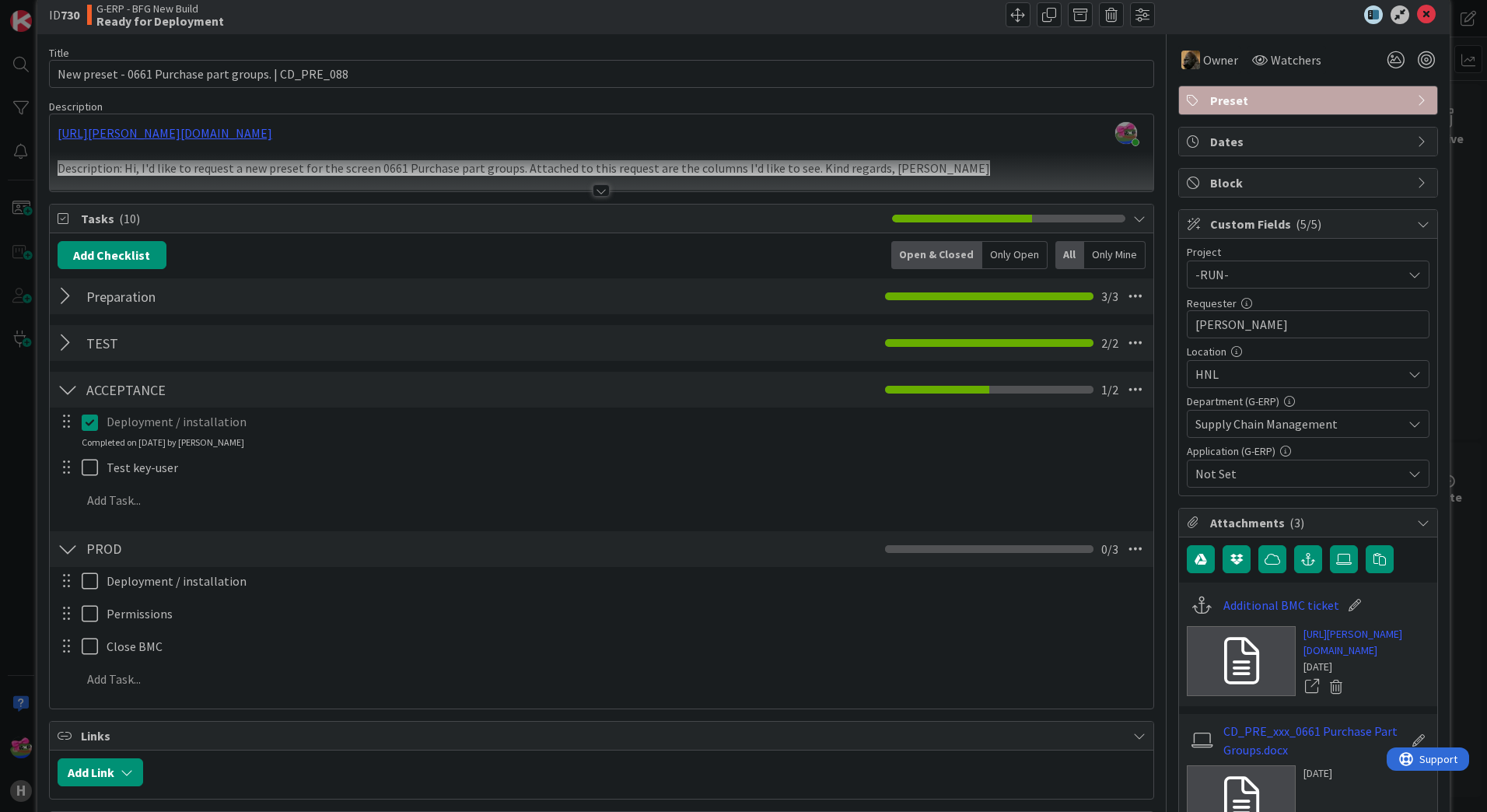
scroll to position [0, 0]
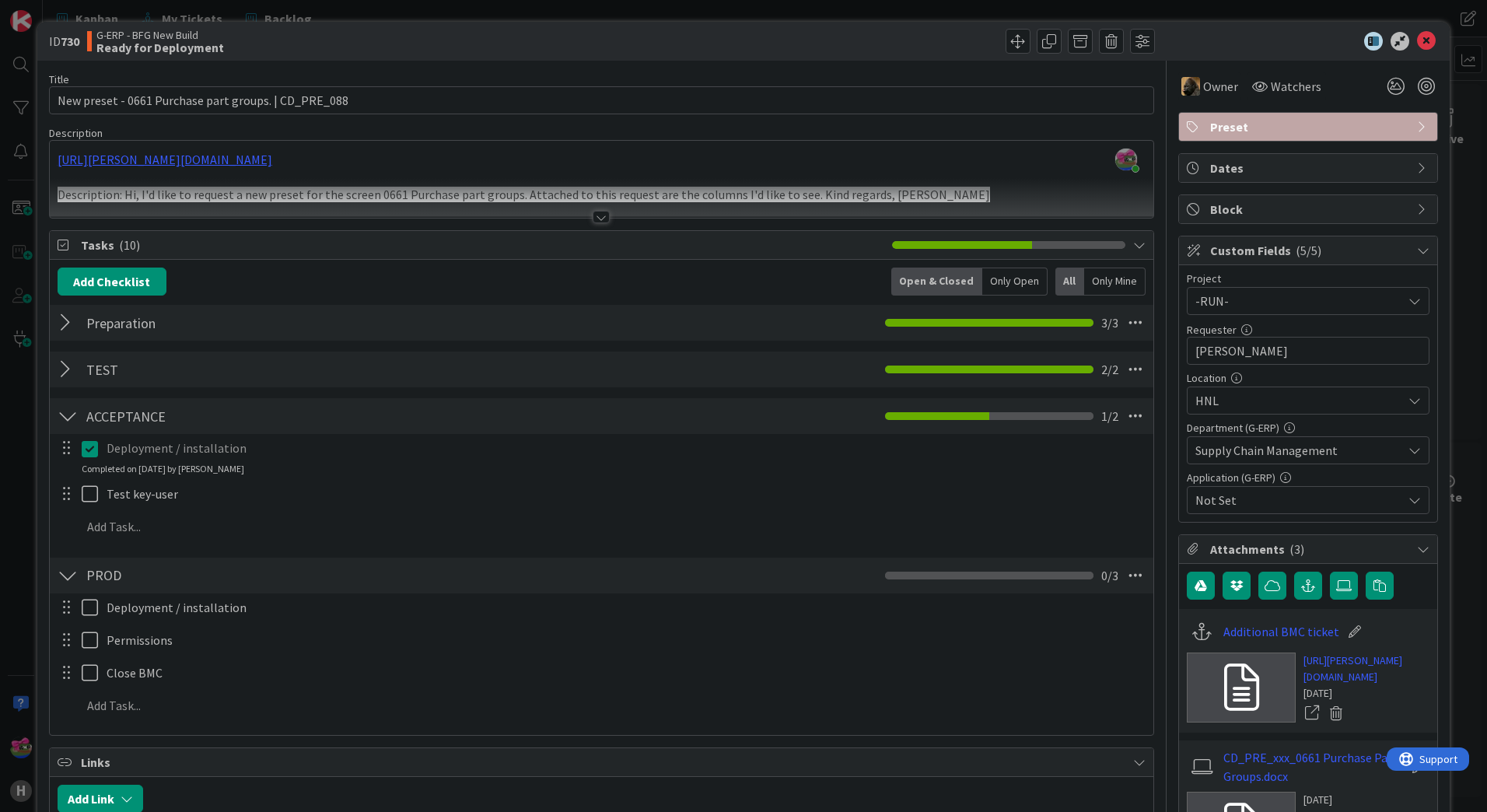
click at [588, 208] on div at bounding box center [602, 197] width 1104 height 39
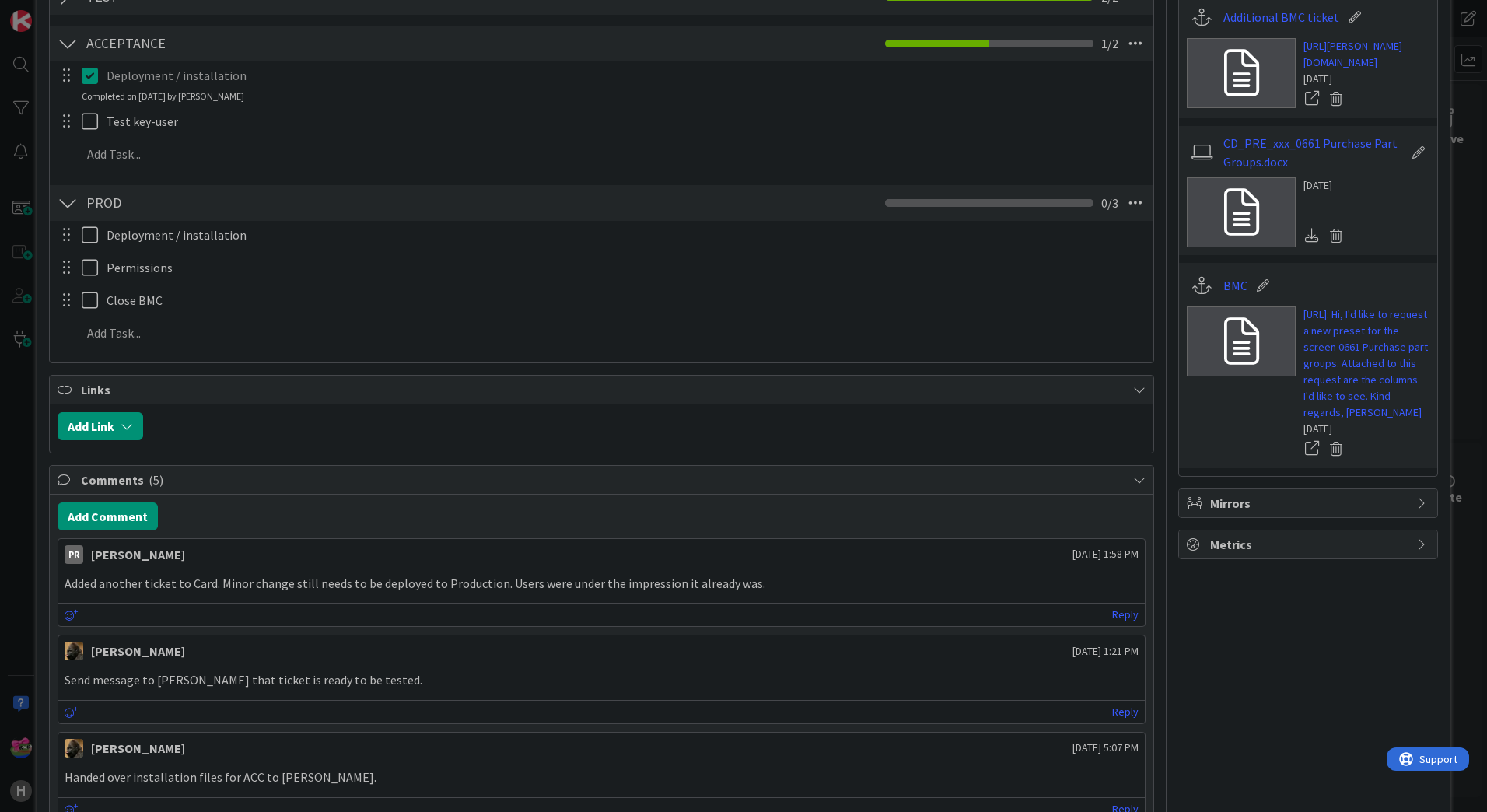
scroll to position [623, 0]
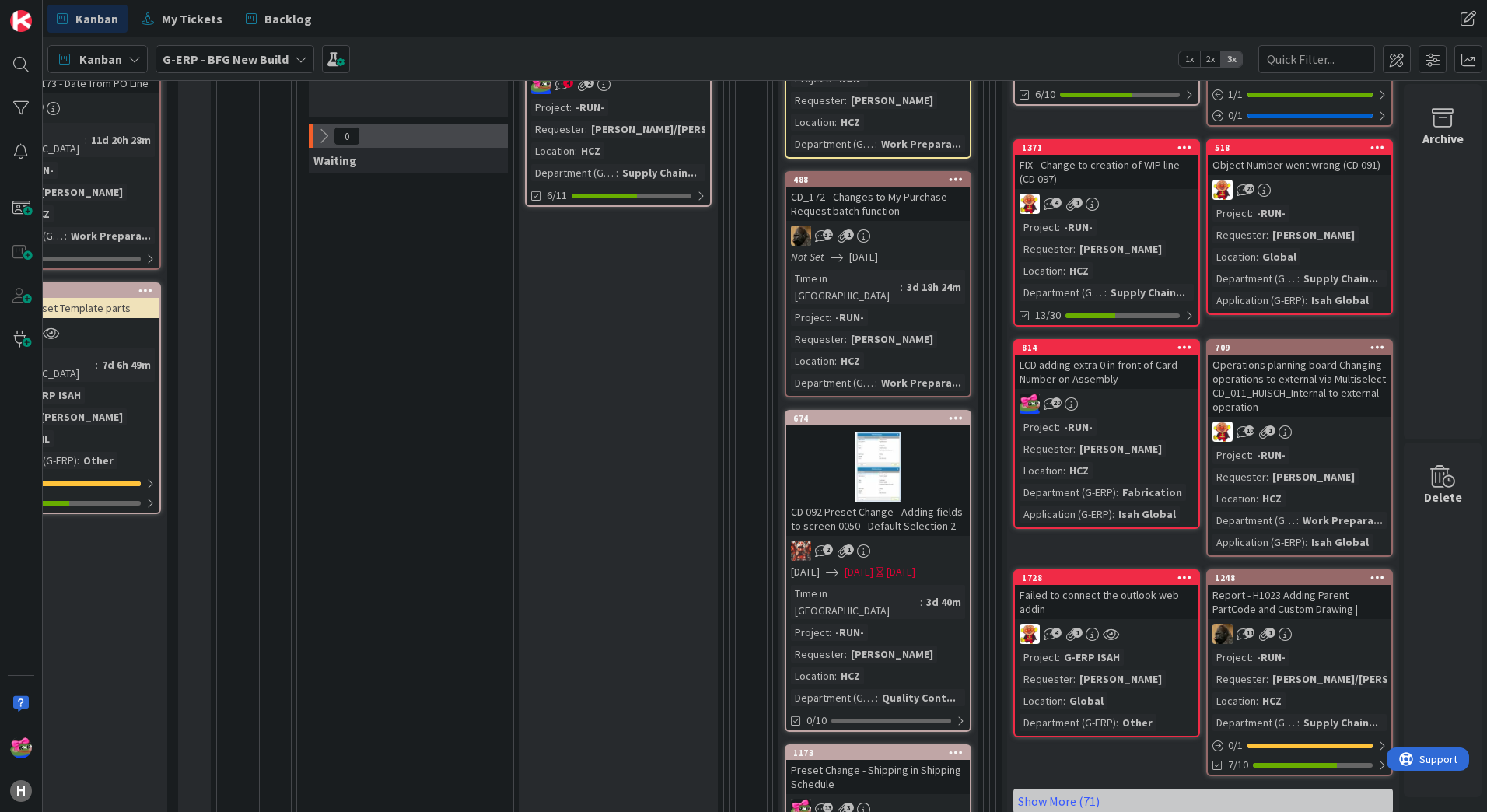
scroll to position [311, 623]
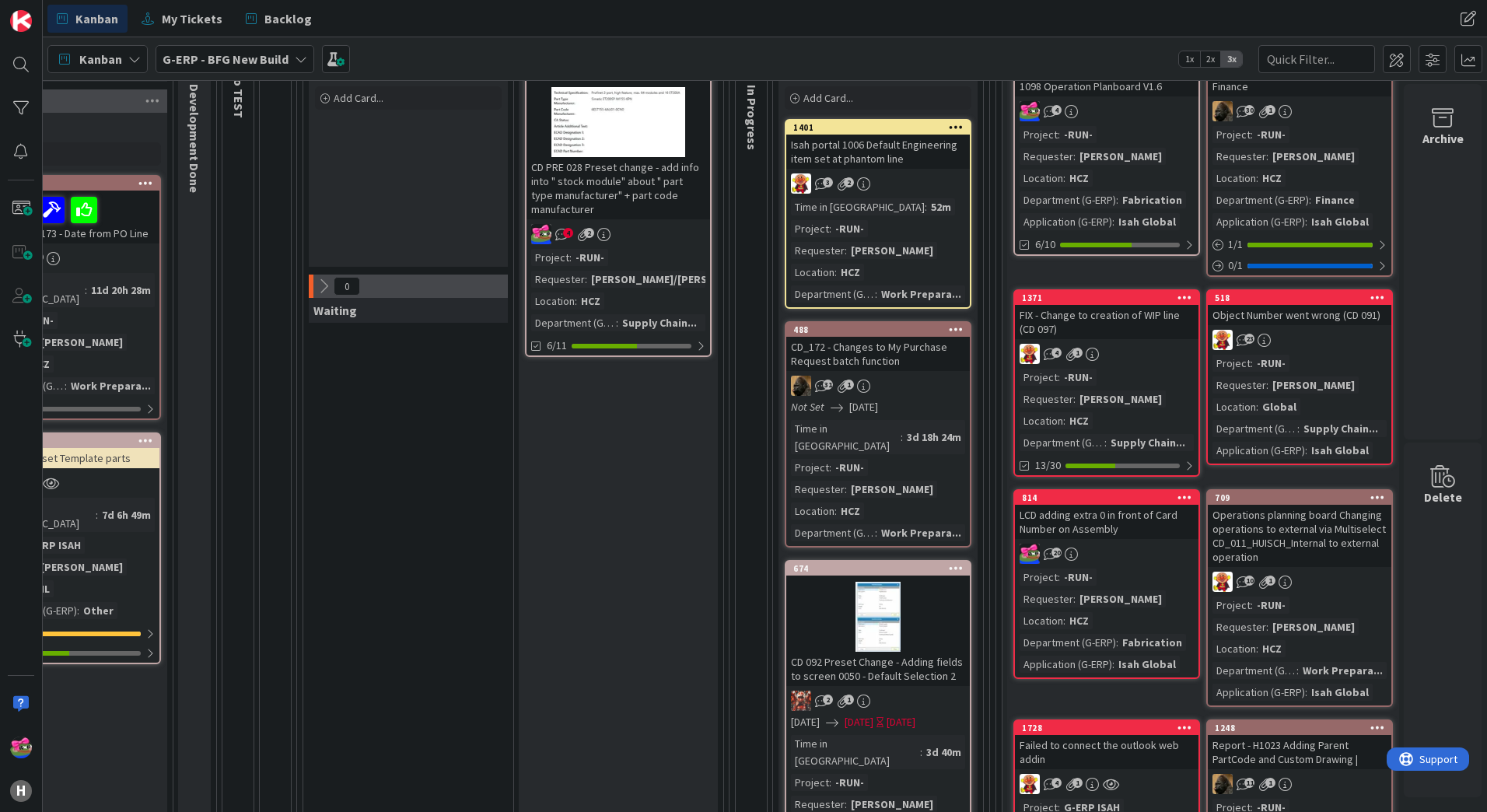
click at [893, 366] on div "CD_172 - Changes to My Purchase Request batch function" at bounding box center [878, 354] width 183 height 34
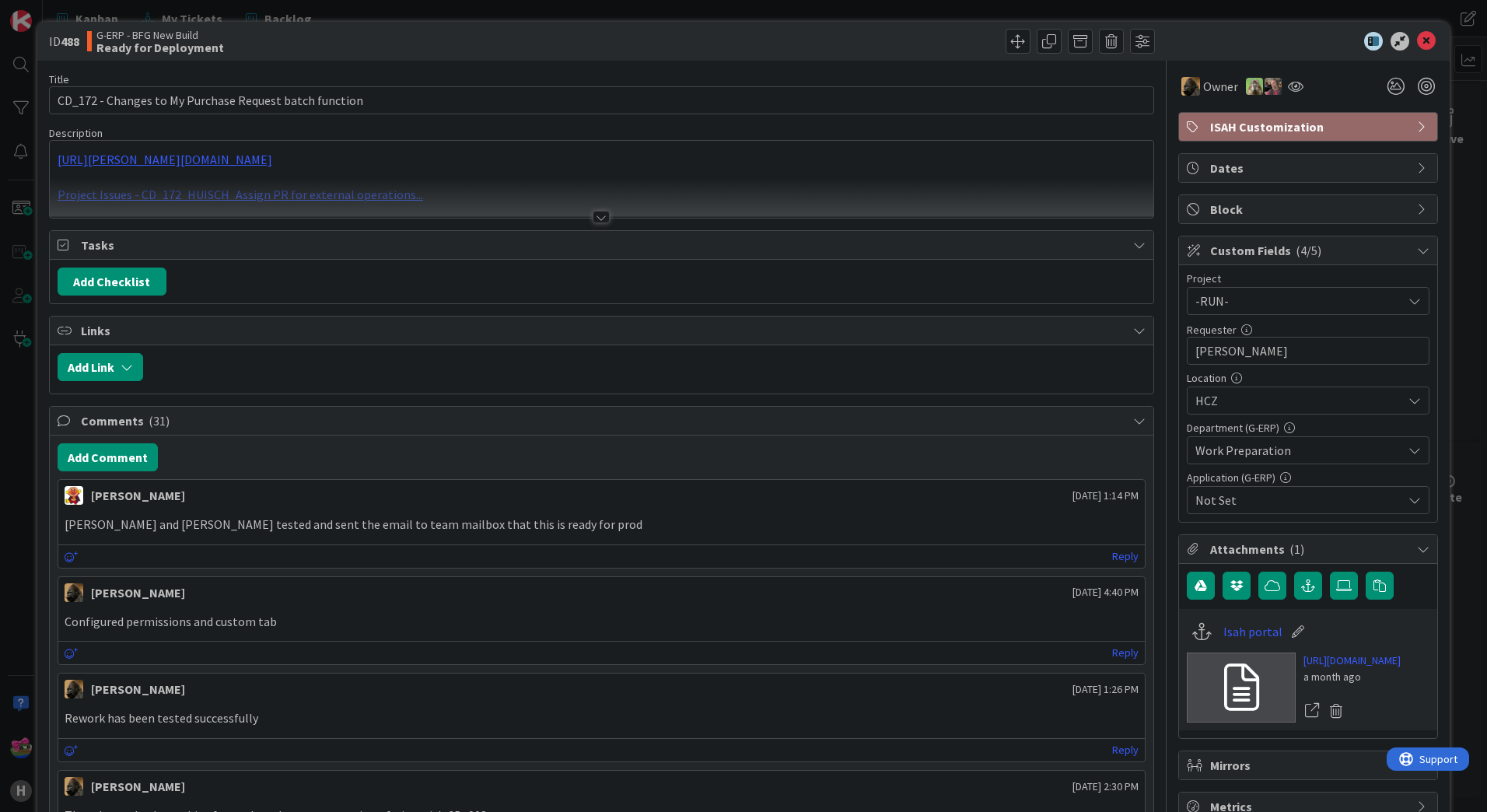
click at [597, 220] on div at bounding box center [602, 217] width 17 height 12
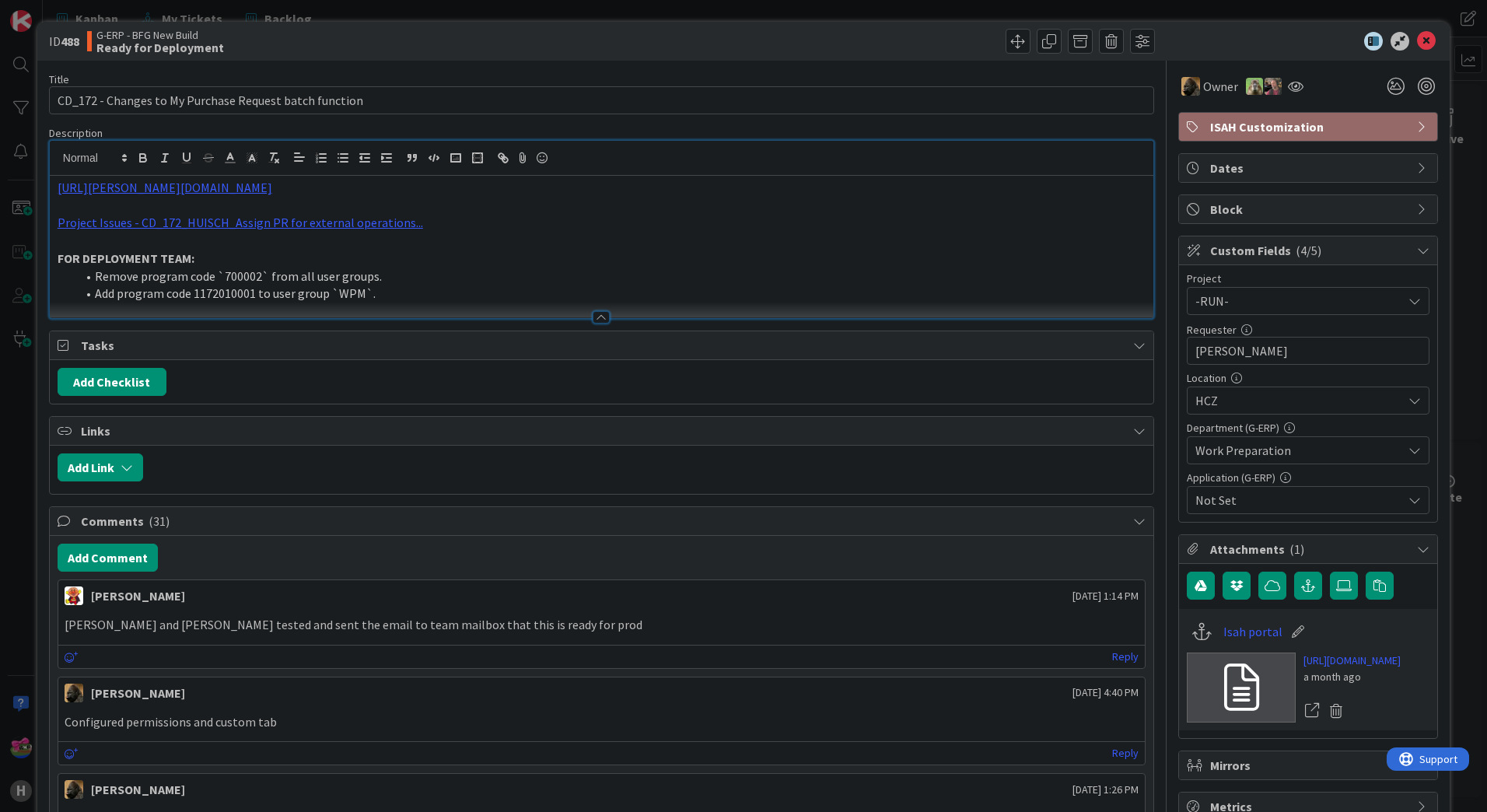
click at [227, 292] on li "Add program code 1172010001 to user group `WPM`." at bounding box center [610, 293] width 1070 height 17
copy li "1172010001"
click at [239, 276] on li "Remove program code `700002` from all user groups." at bounding box center [610, 276] width 1070 height 17
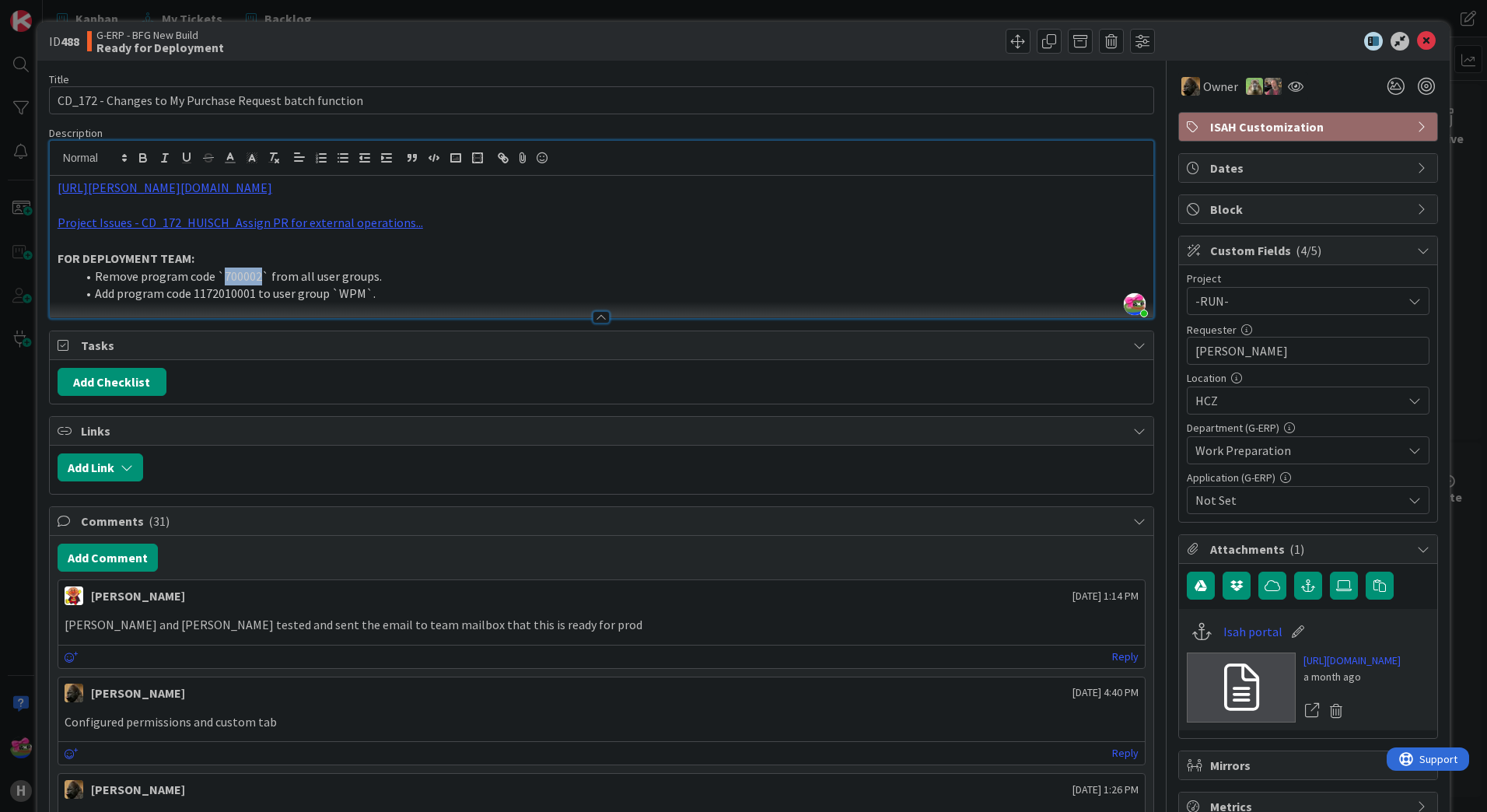
copy li "700002"
click at [253, 278] on li "Remove program code `700002` from all user groups." at bounding box center [610, 276] width 1070 height 17
click at [243, 274] on li "Remove program code `700002` from all user groups." at bounding box center [610, 276] width 1070 height 17
click at [210, 296] on li "Add program code 1172010001 to user group `WPM`." at bounding box center [610, 293] width 1070 height 17
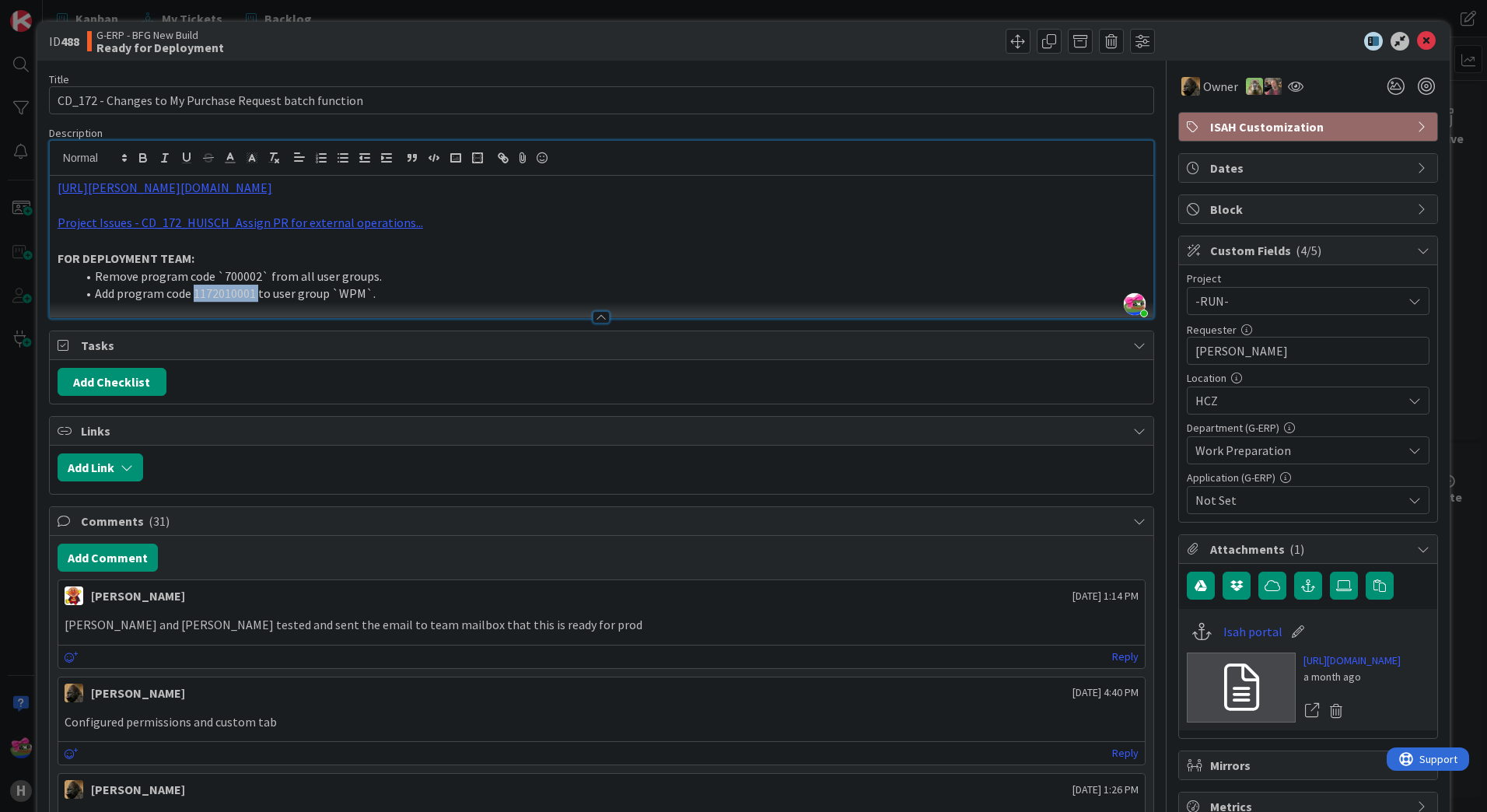
click at [210, 296] on li "Add program code 1172010001 to user group `WPM`." at bounding box center [610, 293] width 1070 height 17
click at [1420, 38] on icon at bounding box center [1426, 41] width 18 height 18
click at [1417, 39] on icon at bounding box center [1426, 41] width 18 height 18
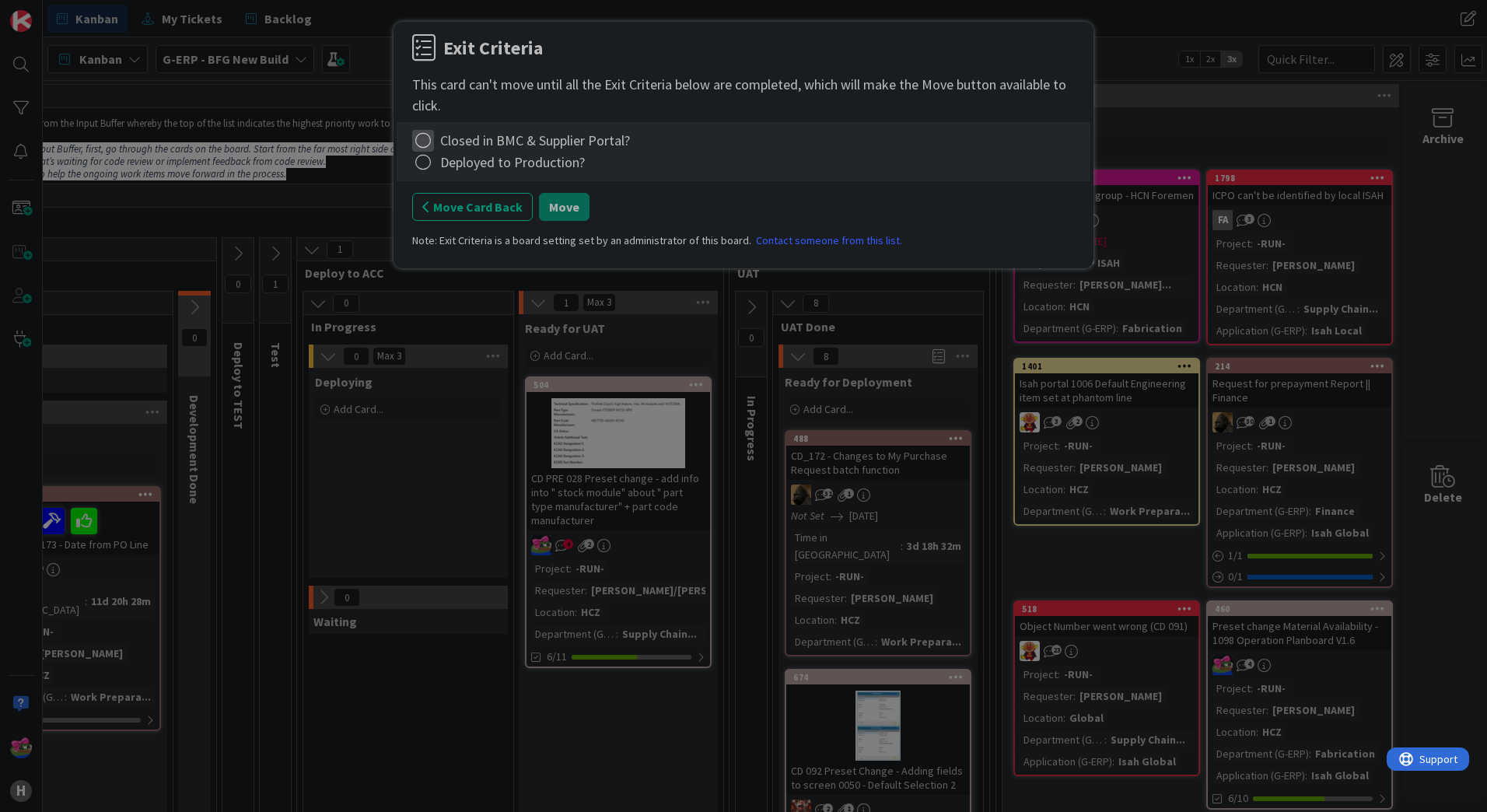
click at [425, 142] on icon at bounding box center [423, 141] width 22 height 22
click at [432, 173] on link "Complete" at bounding box center [509, 172] width 195 height 23
click at [422, 166] on icon at bounding box center [423, 162] width 22 height 22
click at [506, 202] on link "Complete" at bounding box center [509, 194] width 195 height 23
click at [567, 206] on button "Move" at bounding box center [564, 207] width 51 height 28
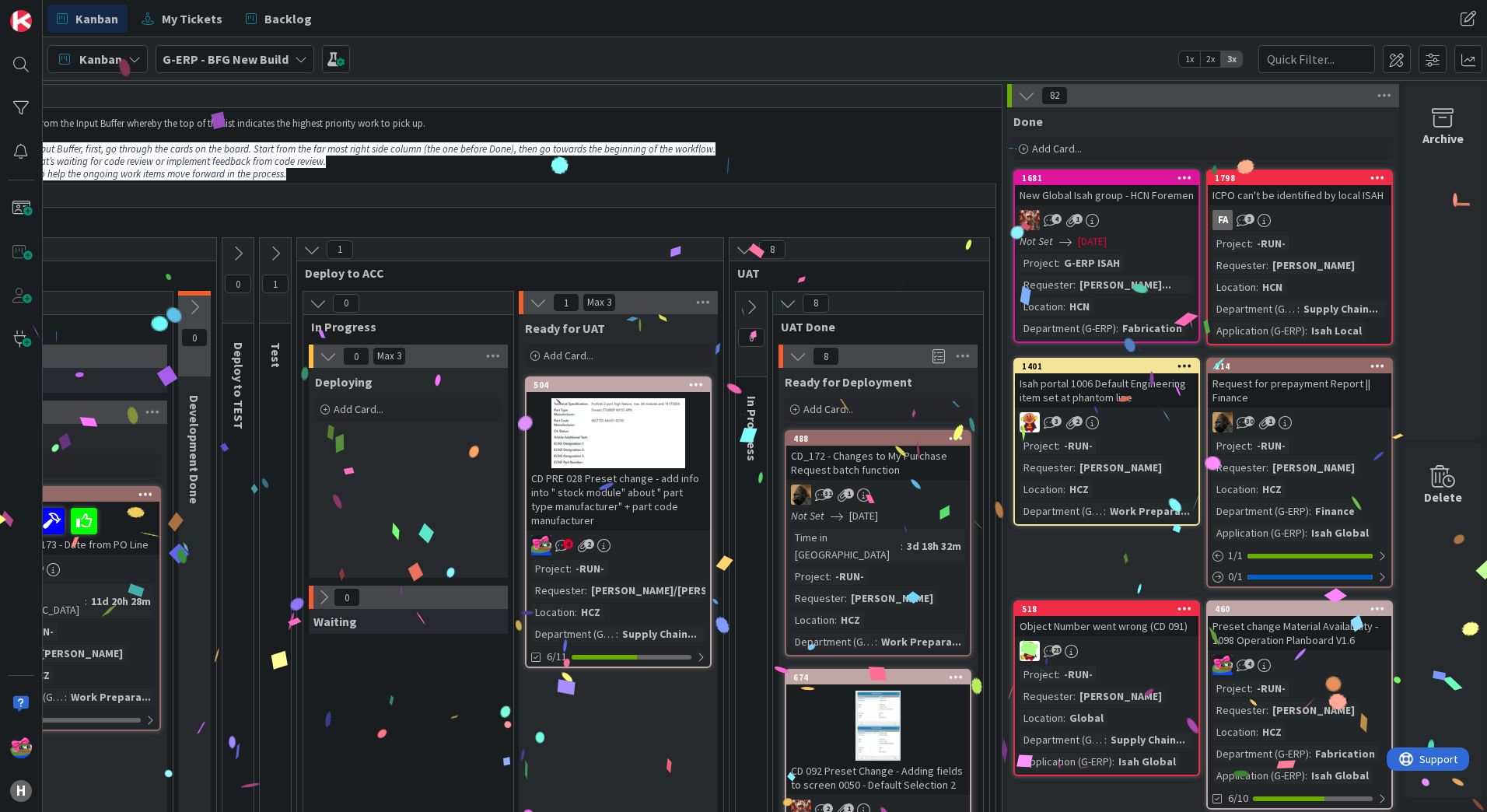
click at [603, 456] on div at bounding box center [618, 433] width 183 height 70
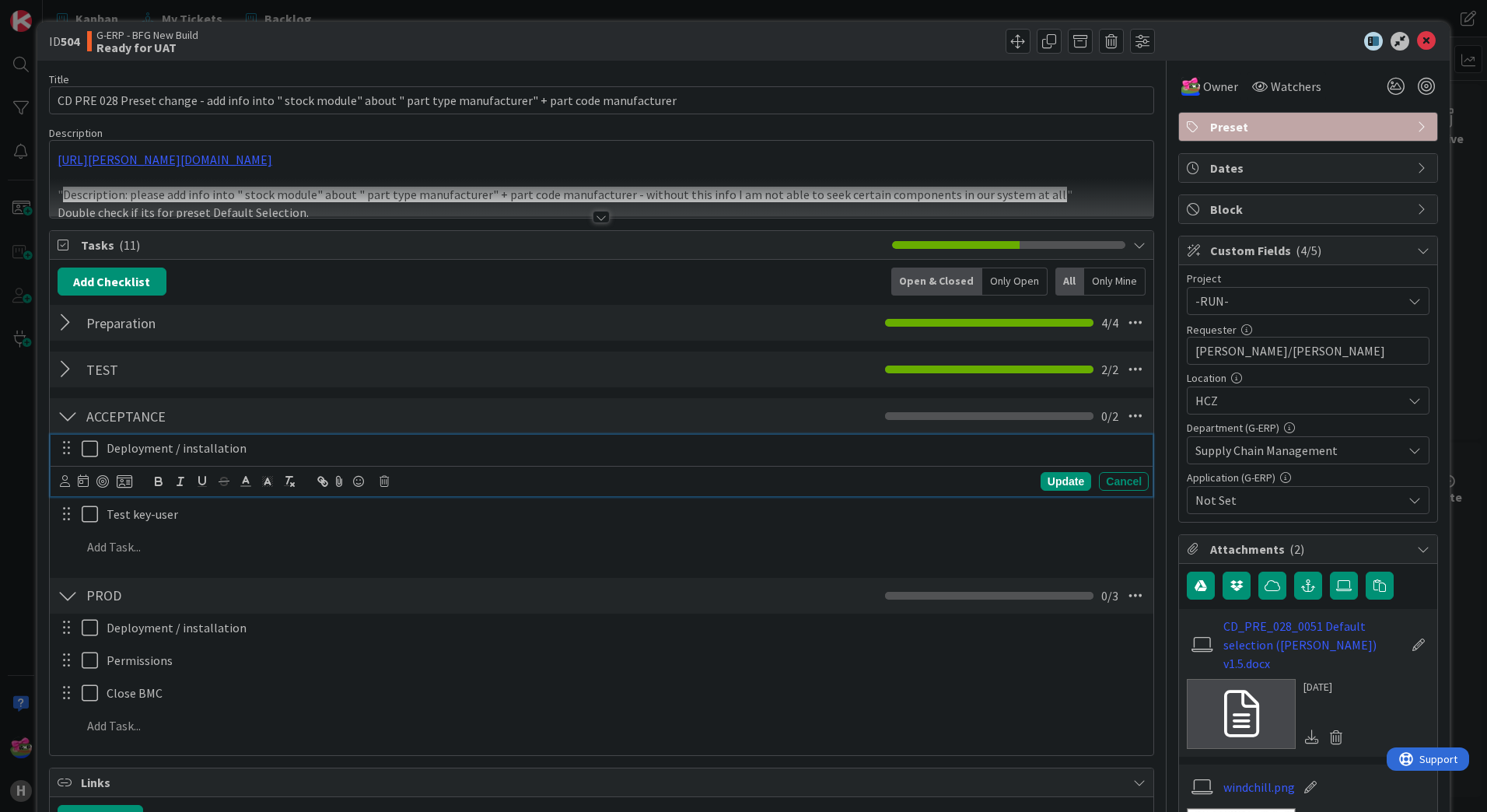
click at [86, 455] on icon at bounding box center [93, 448] width 24 height 18
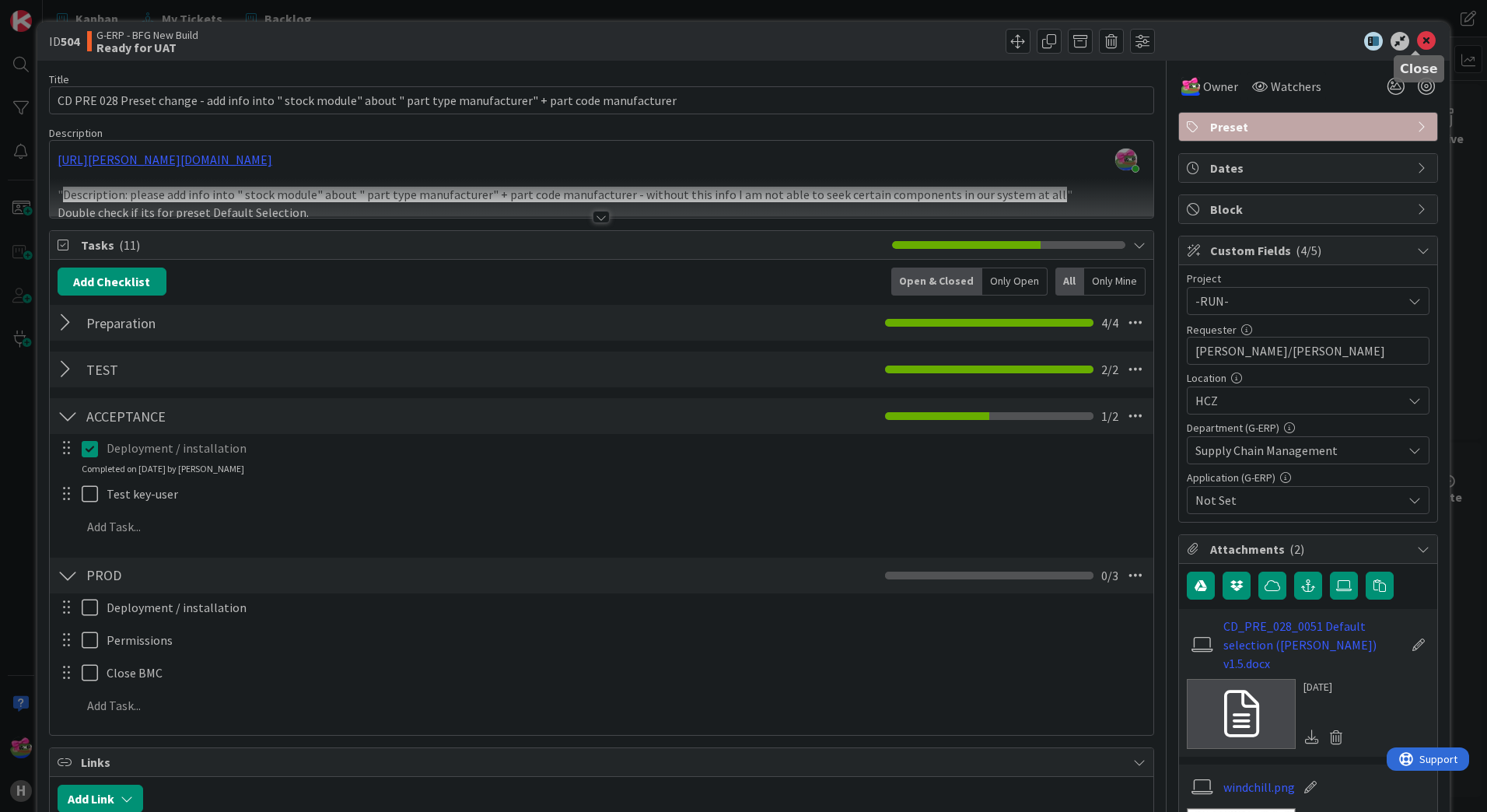
click at [1418, 39] on icon at bounding box center [1426, 41] width 18 height 18
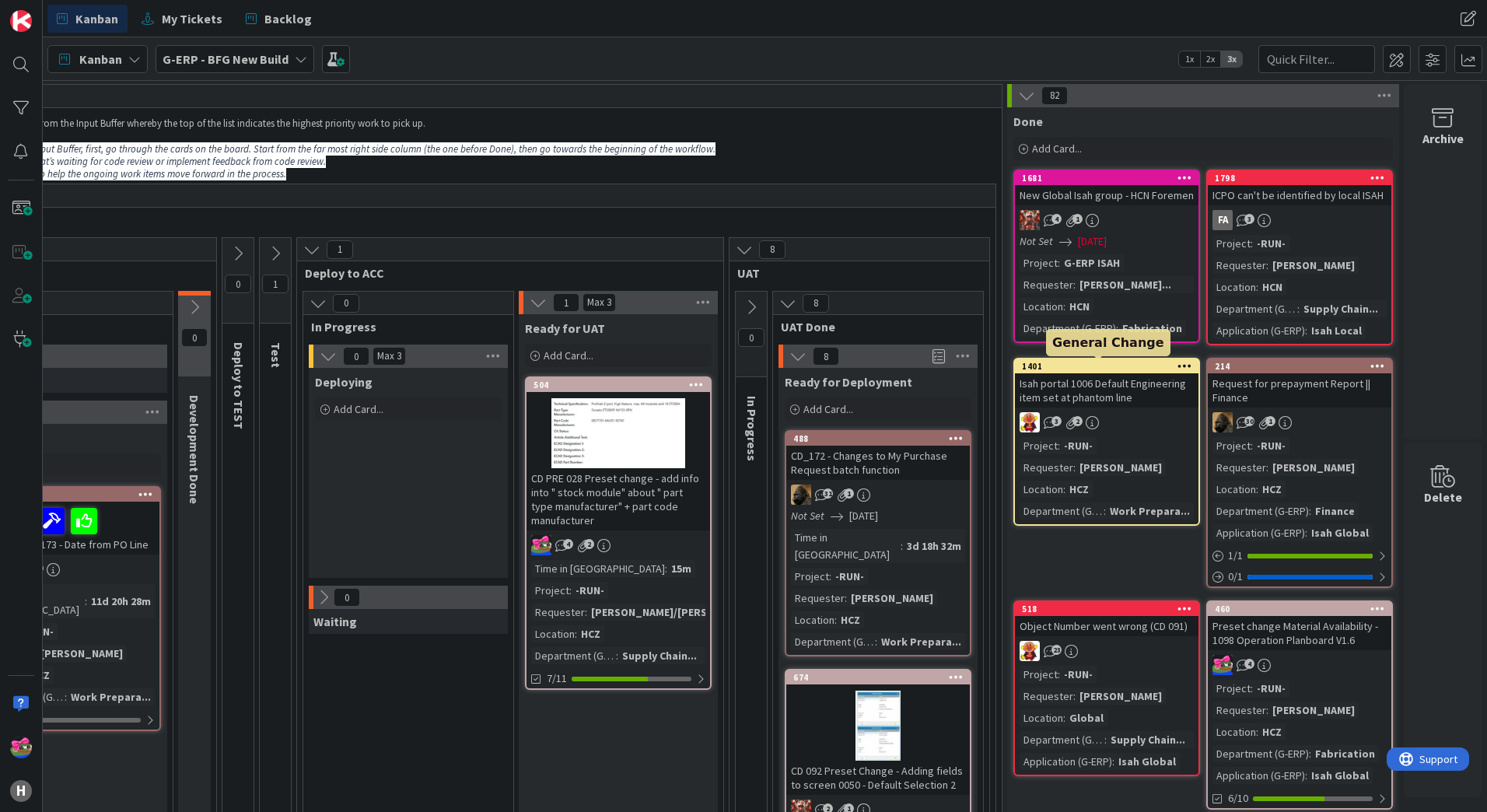
click at [1092, 361] on div "1401" at bounding box center [1111, 366] width 176 height 10
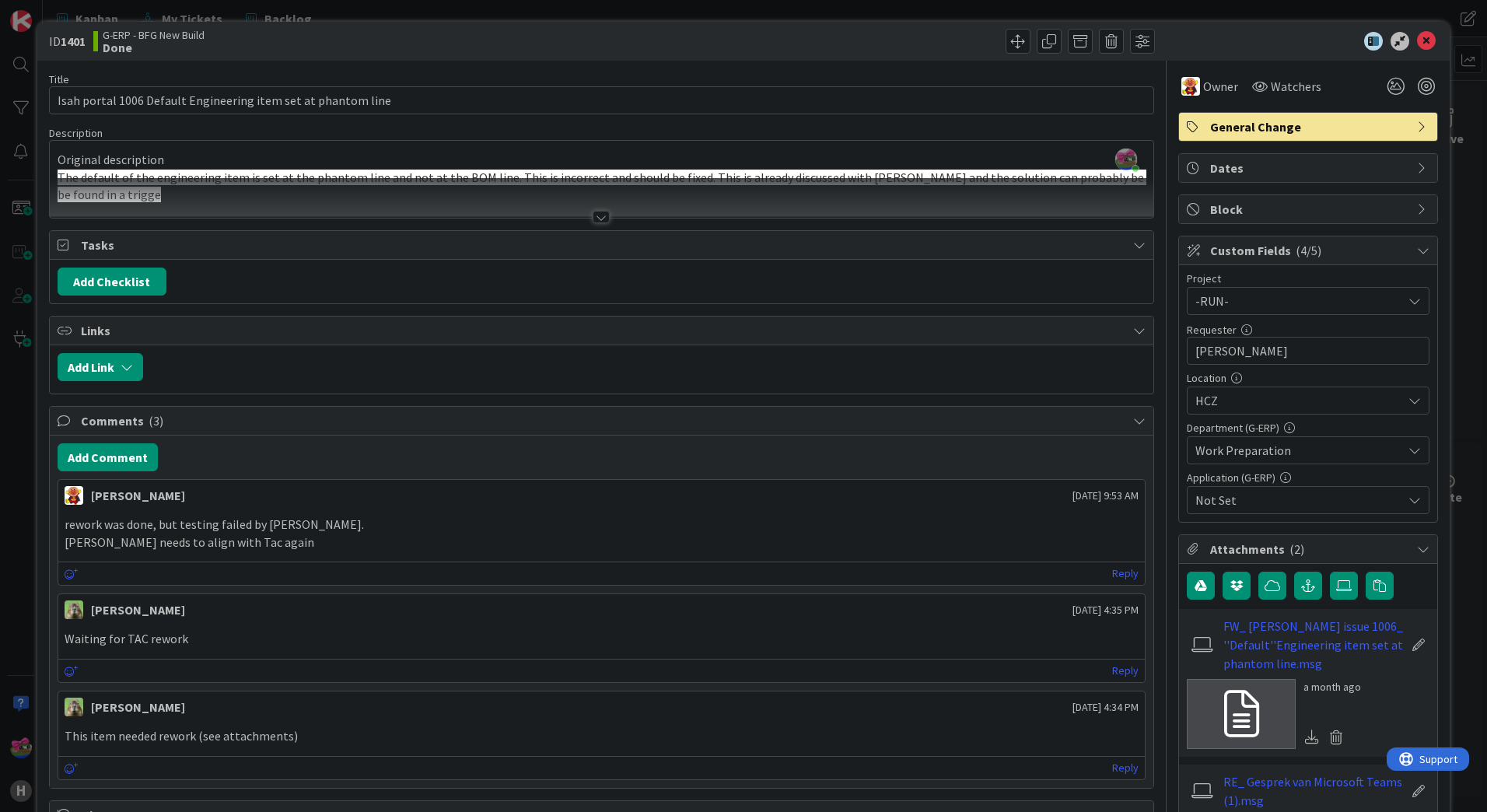
click at [601, 220] on div at bounding box center [602, 217] width 17 height 12
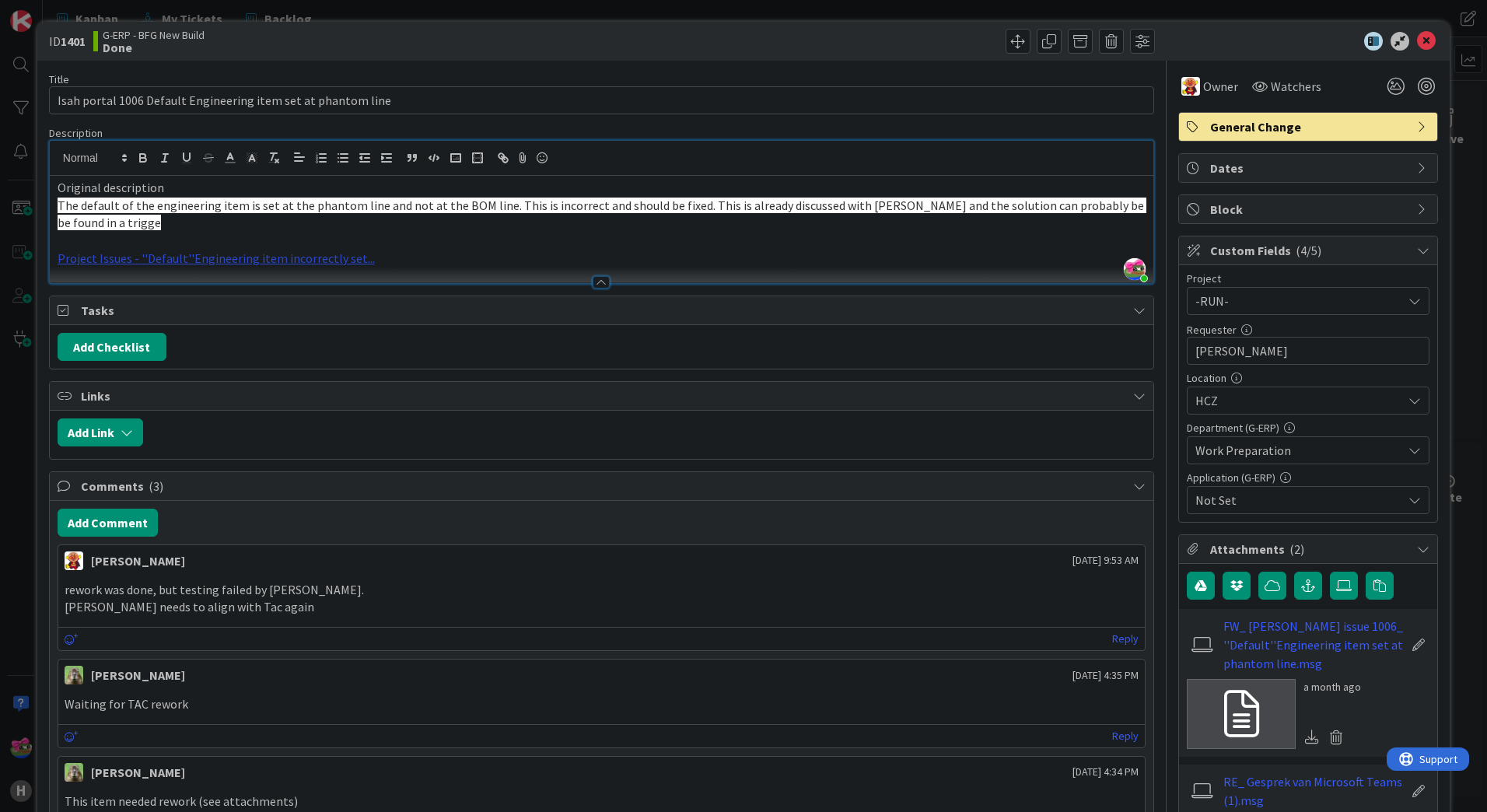
click at [164, 256] on link "Project Issues - ''Default''Engineering item incorrectly set..." at bounding box center [216, 258] width 317 height 16
click at [213, 286] on link at bounding box center [195, 288] width 155 height 20
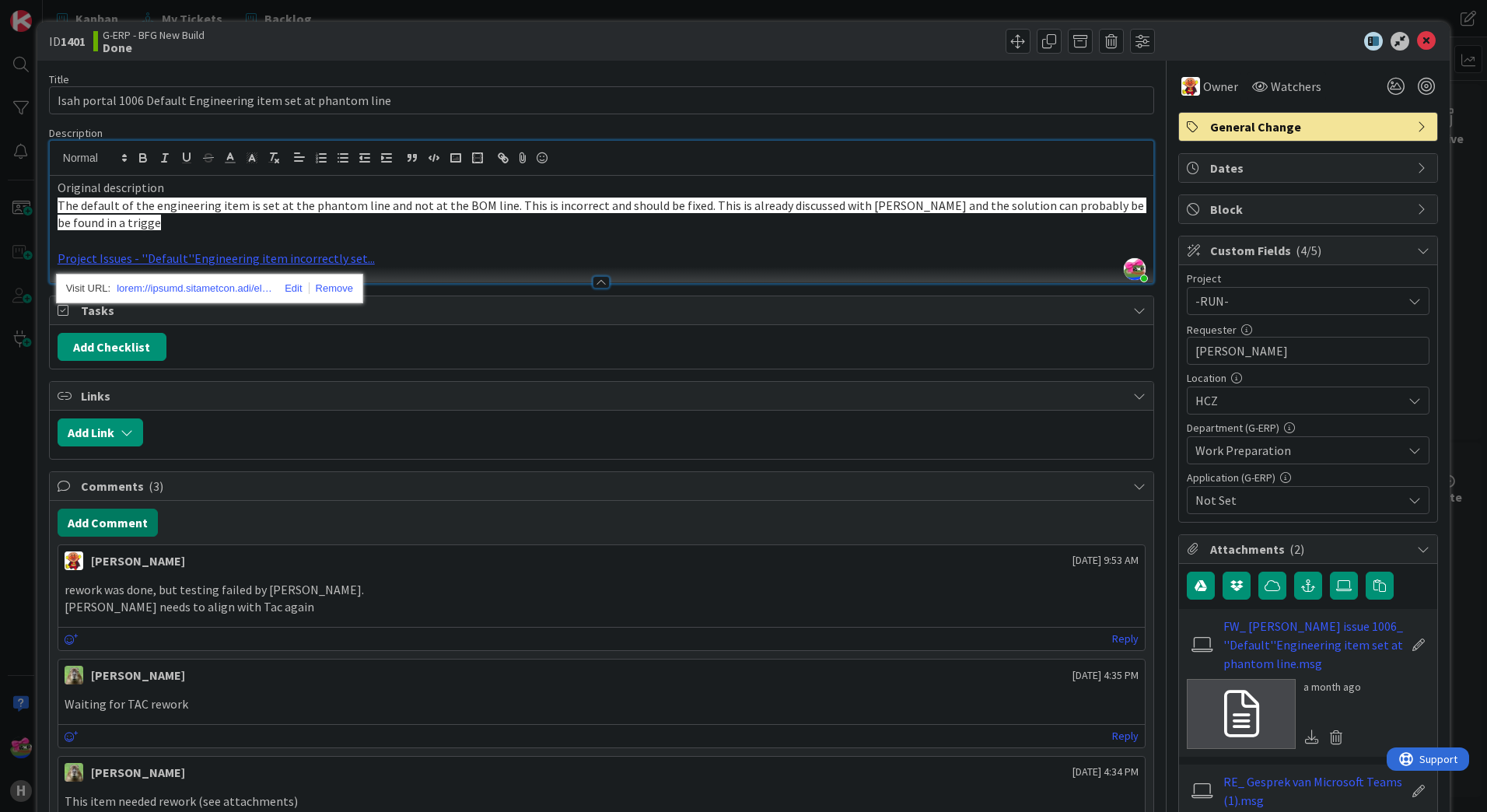
click at [103, 531] on button "Add Comment" at bounding box center [107, 523] width 100 height 28
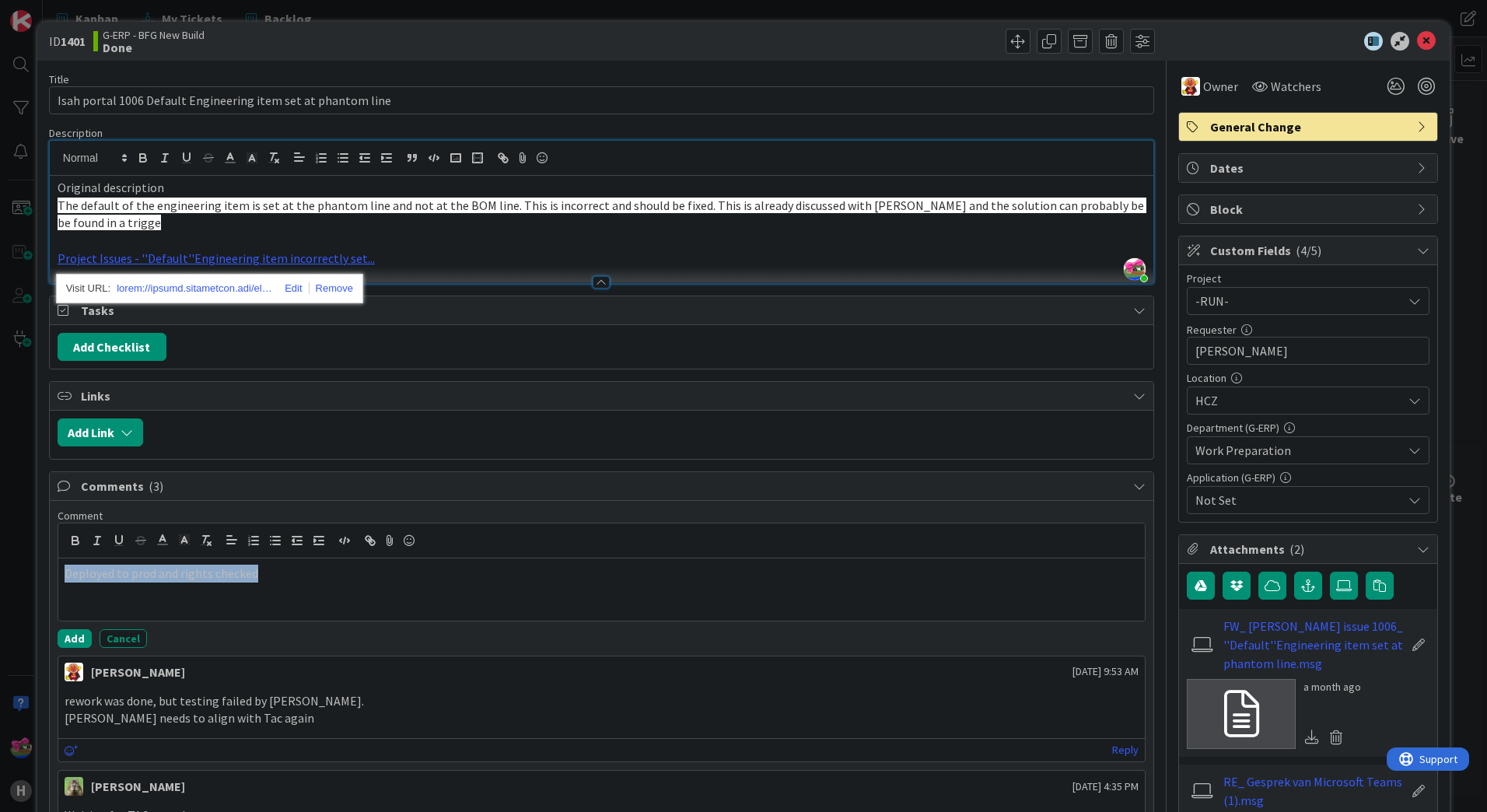
drag, startPoint x: 288, startPoint y: 575, endPoint x: 53, endPoint y: 574, distance: 235.0
click at [53, 574] on div "Comment Deployed to prod and rights checked Add Cancel [PERSON_NAME] [DATE] 9:5…" at bounding box center [602, 733] width 1104 height 464
copy p "Deployed to prod and rights checked"
click at [79, 644] on button "Add" at bounding box center [74, 638] width 34 height 18
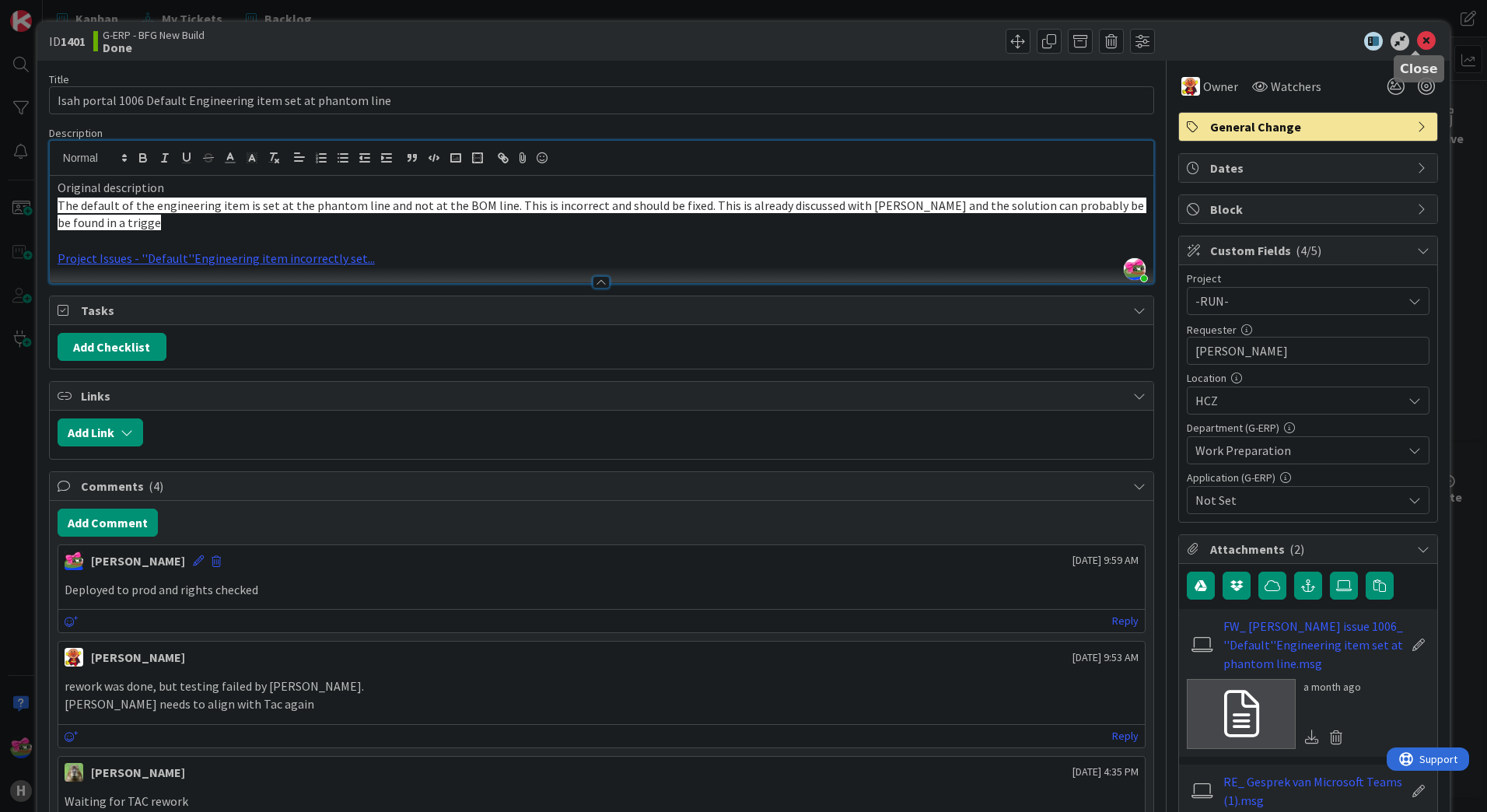
click at [1417, 46] on icon at bounding box center [1426, 41] width 18 height 18
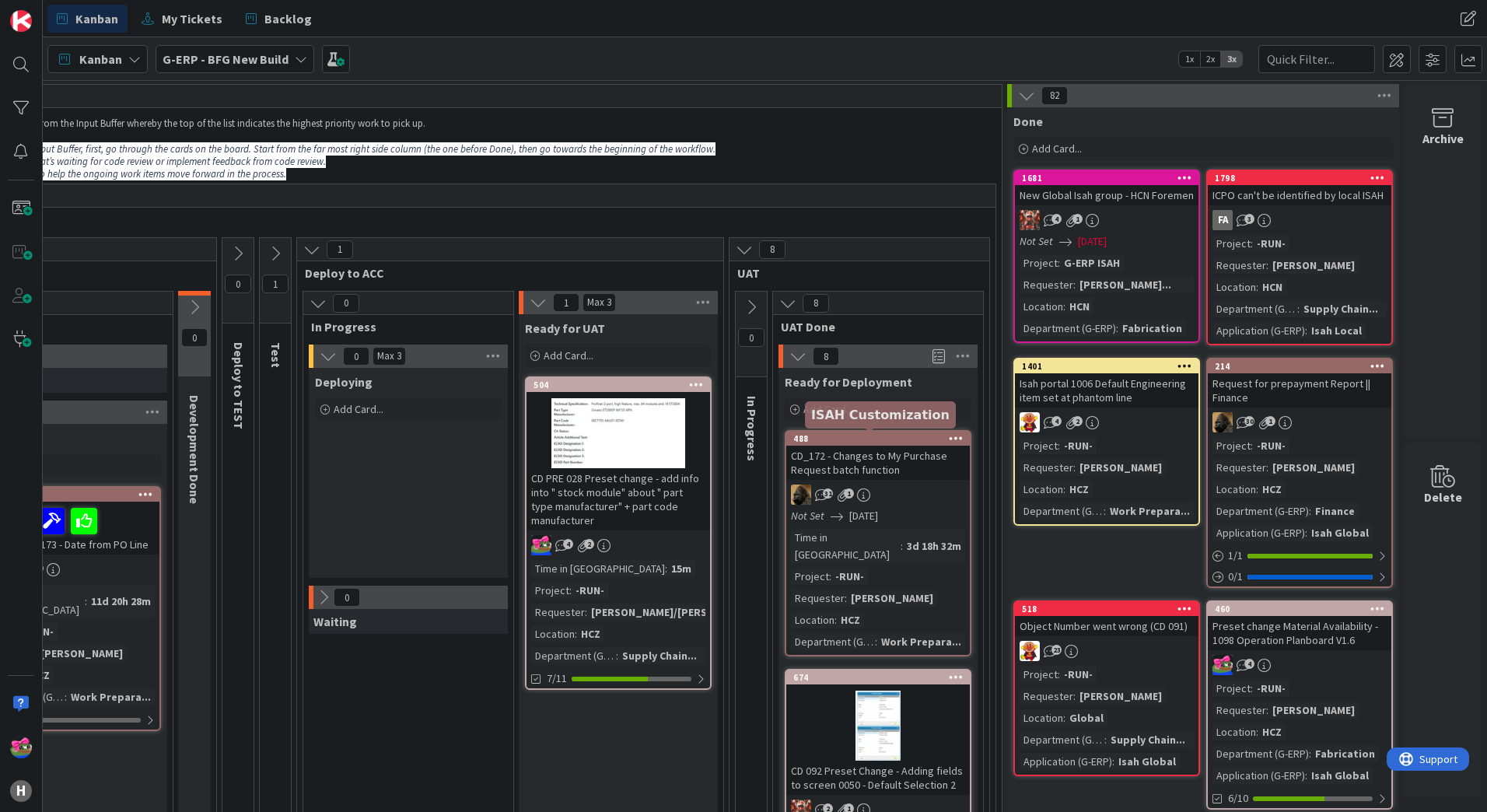
click at [851, 438] on div "488" at bounding box center [882, 438] width 176 height 10
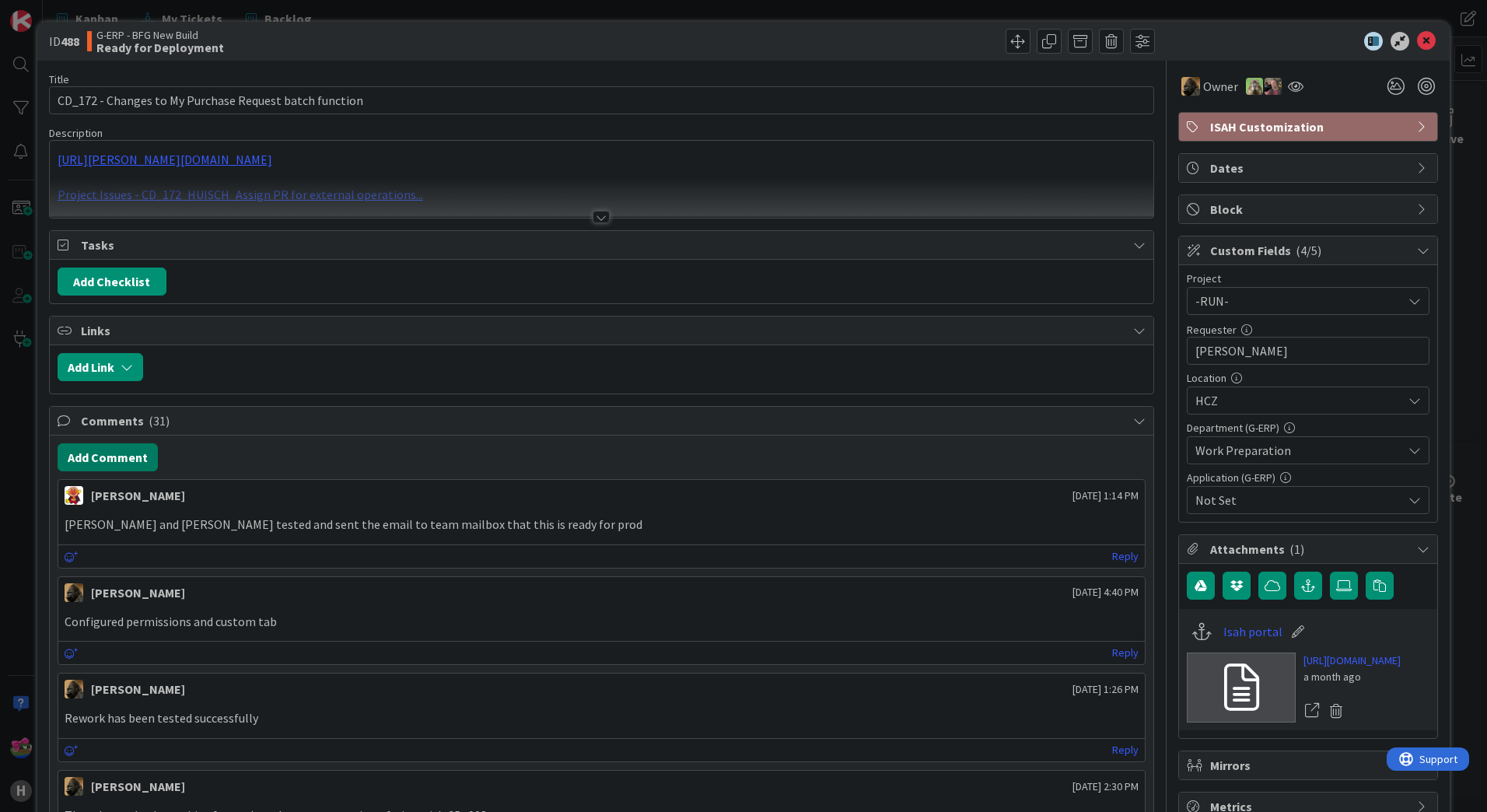
click at [122, 459] on button "Add Comment" at bounding box center [107, 458] width 100 height 28
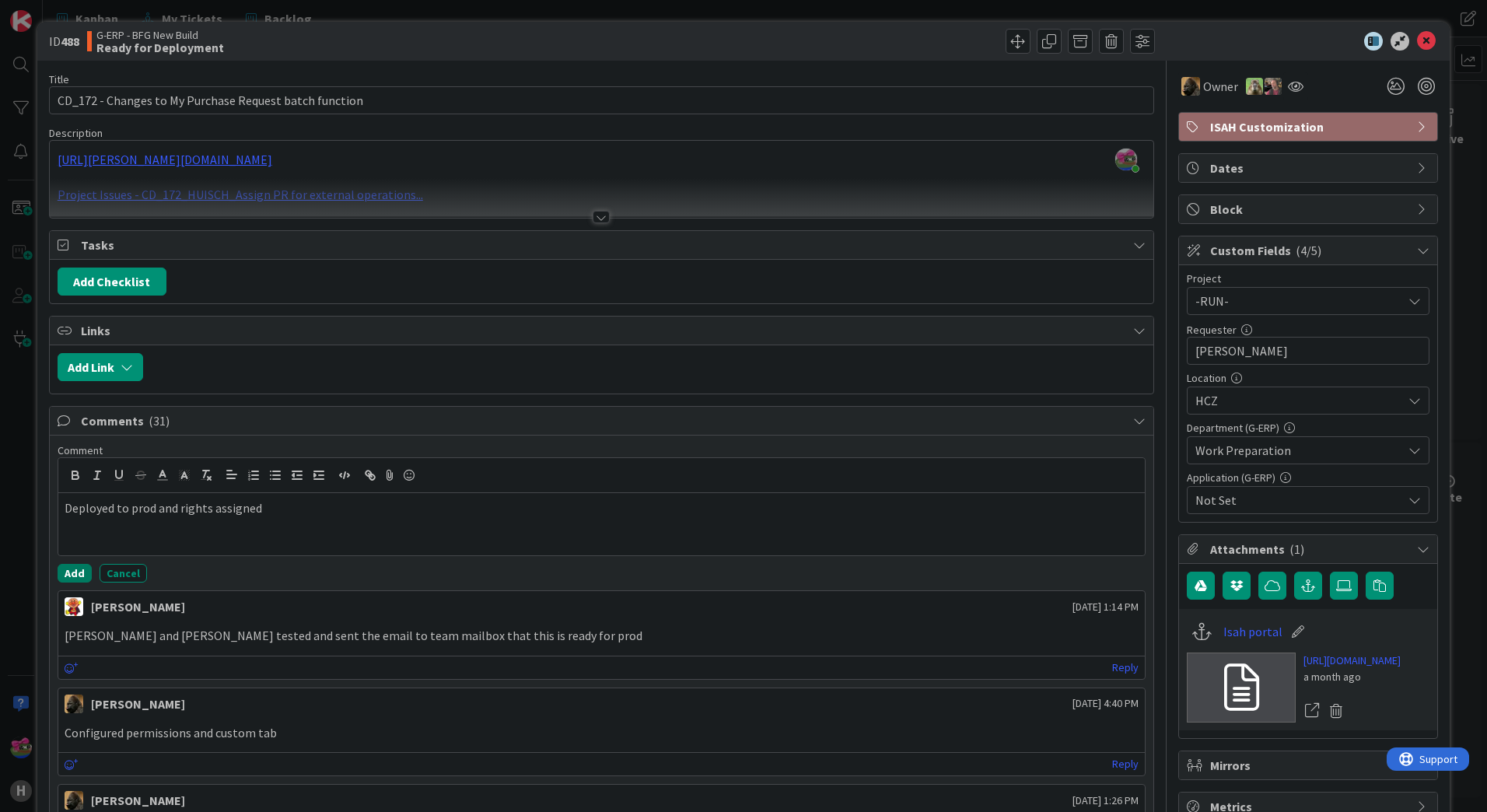
click at [68, 578] on button "Add" at bounding box center [74, 573] width 34 height 18
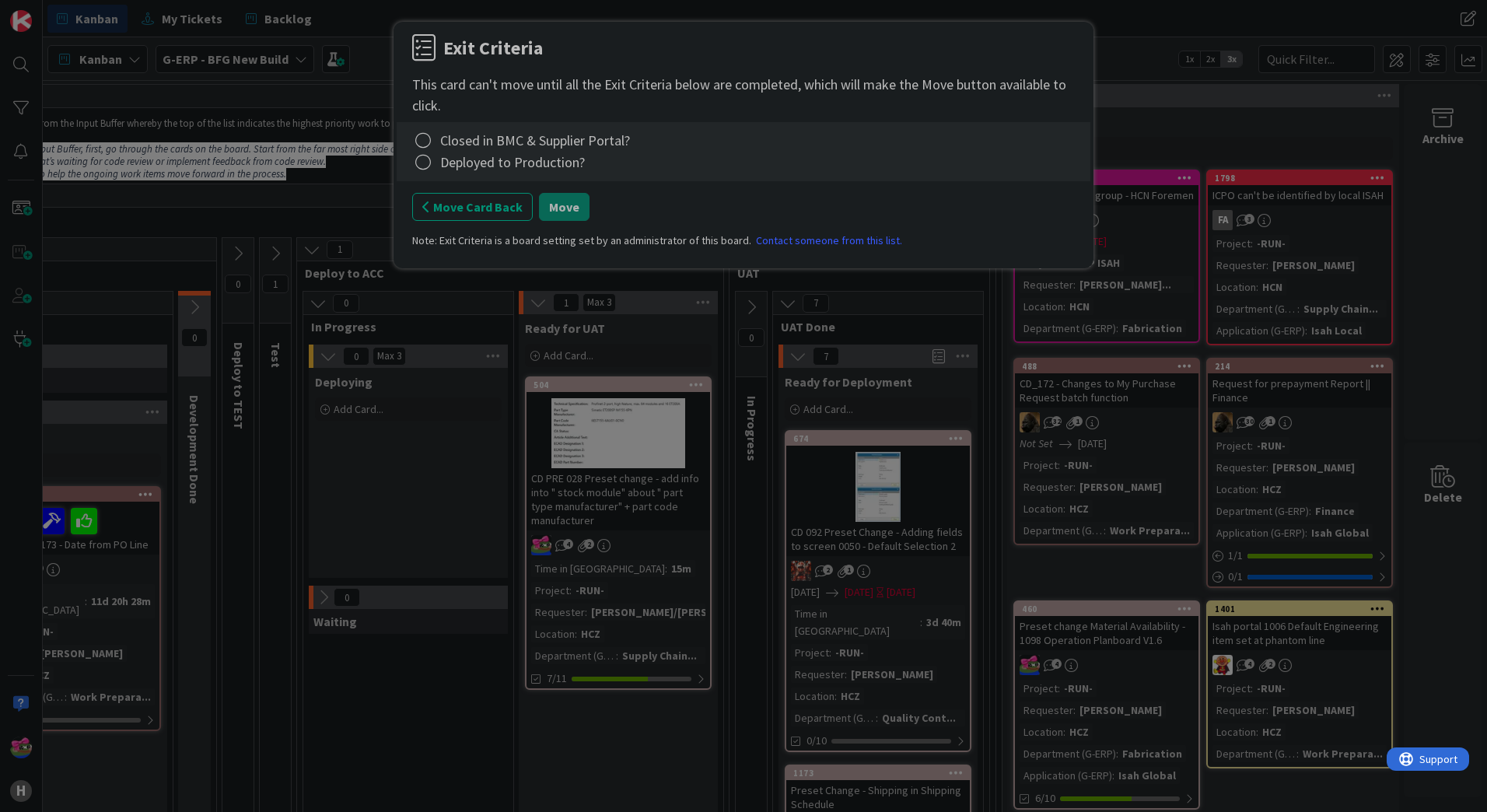
click at [491, 147] on div "Closed in BMC & Supplier Portal?" at bounding box center [534, 141] width 189 height 21
click at [420, 144] on icon at bounding box center [423, 141] width 22 height 22
click at [425, 169] on icon at bounding box center [425, 172] width 10 height 10
click at [423, 162] on icon at bounding box center [423, 162] width 22 height 22
click at [448, 189] on link "Complete" at bounding box center [509, 194] width 195 height 23
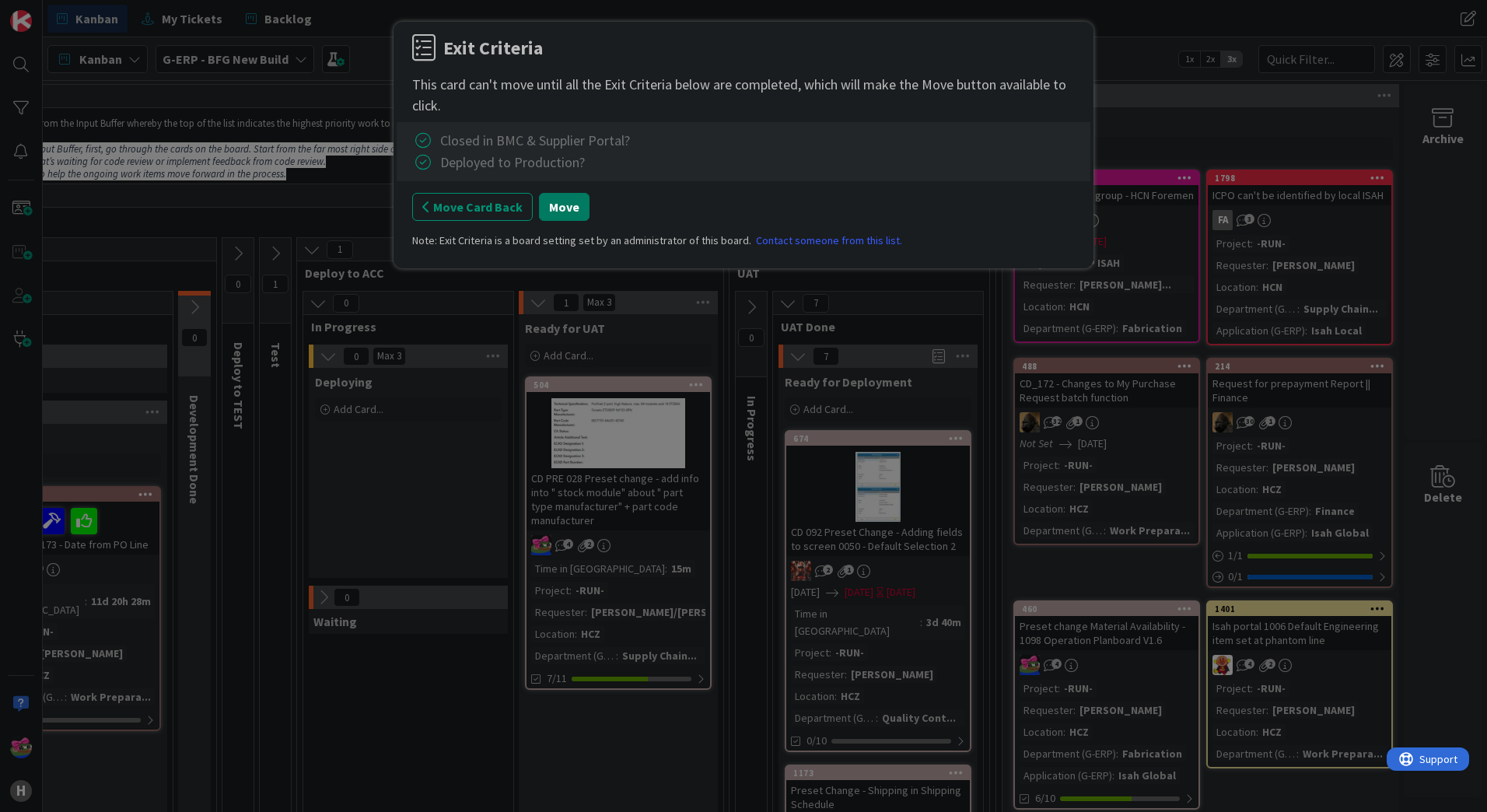
click at [577, 220] on button "Move" at bounding box center [564, 207] width 51 height 28
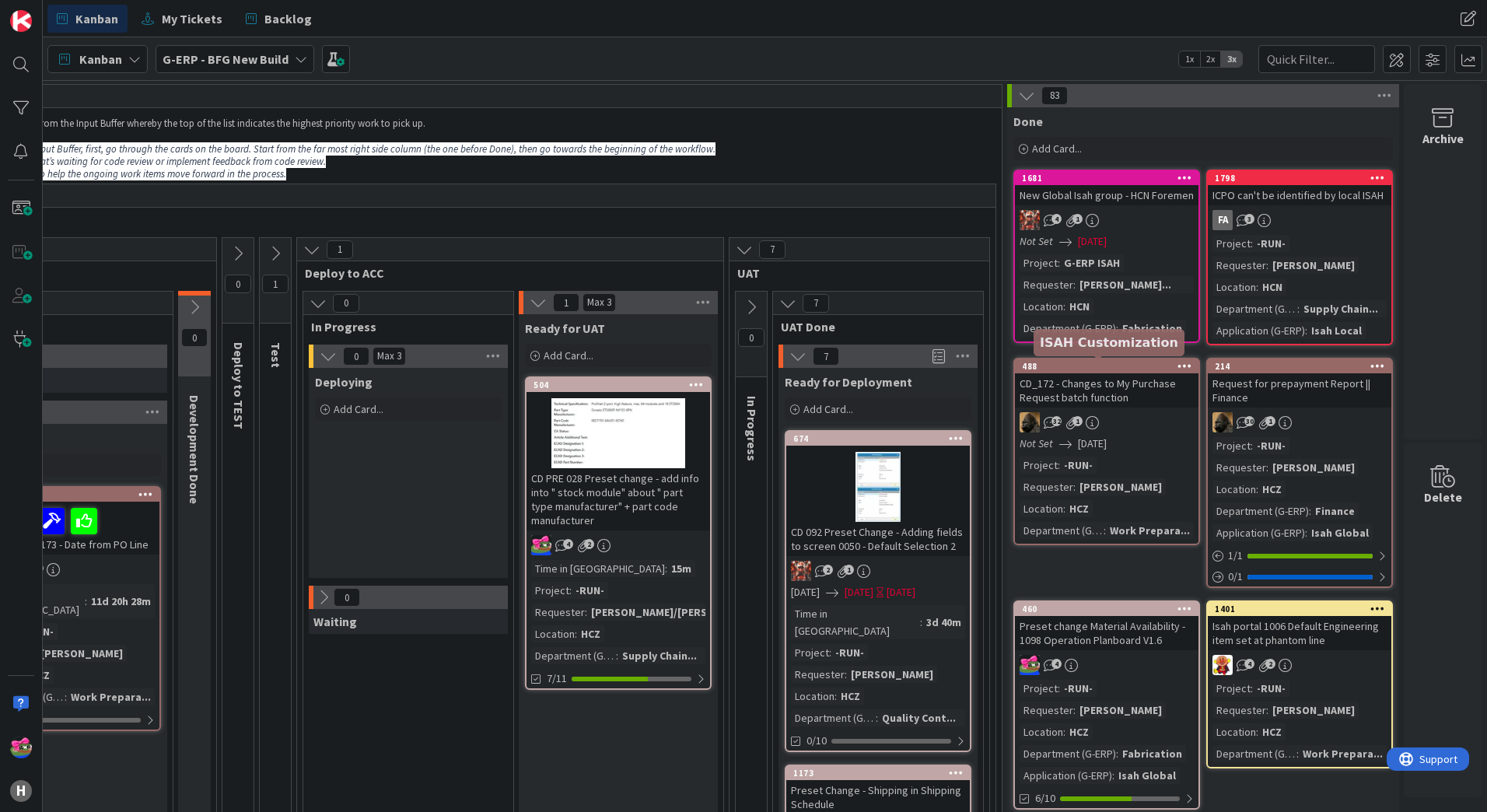
click at [1092, 370] on div "488" at bounding box center [1111, 366] width 176 height 10
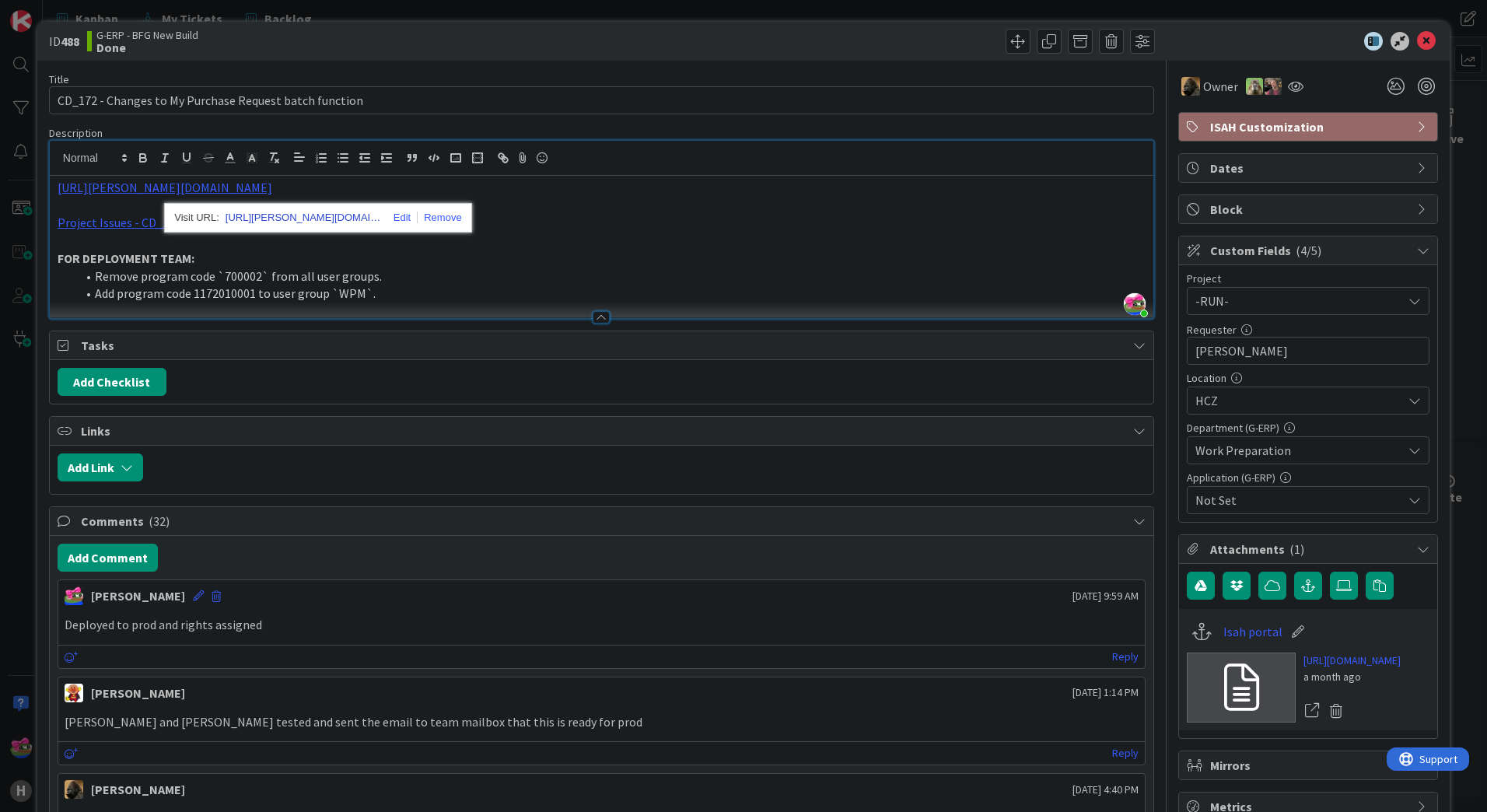
click at [244, 215] on link "[URL][PERSON_NAME][DOMAIN_NAME]" at bounding box center [303, 217] width 155 height 20
click at [110, 220] on link "Project Issues - CD_172_HUISCH_Assign PR for external operations..." at bounding box center [240, 223] width 366 height 16
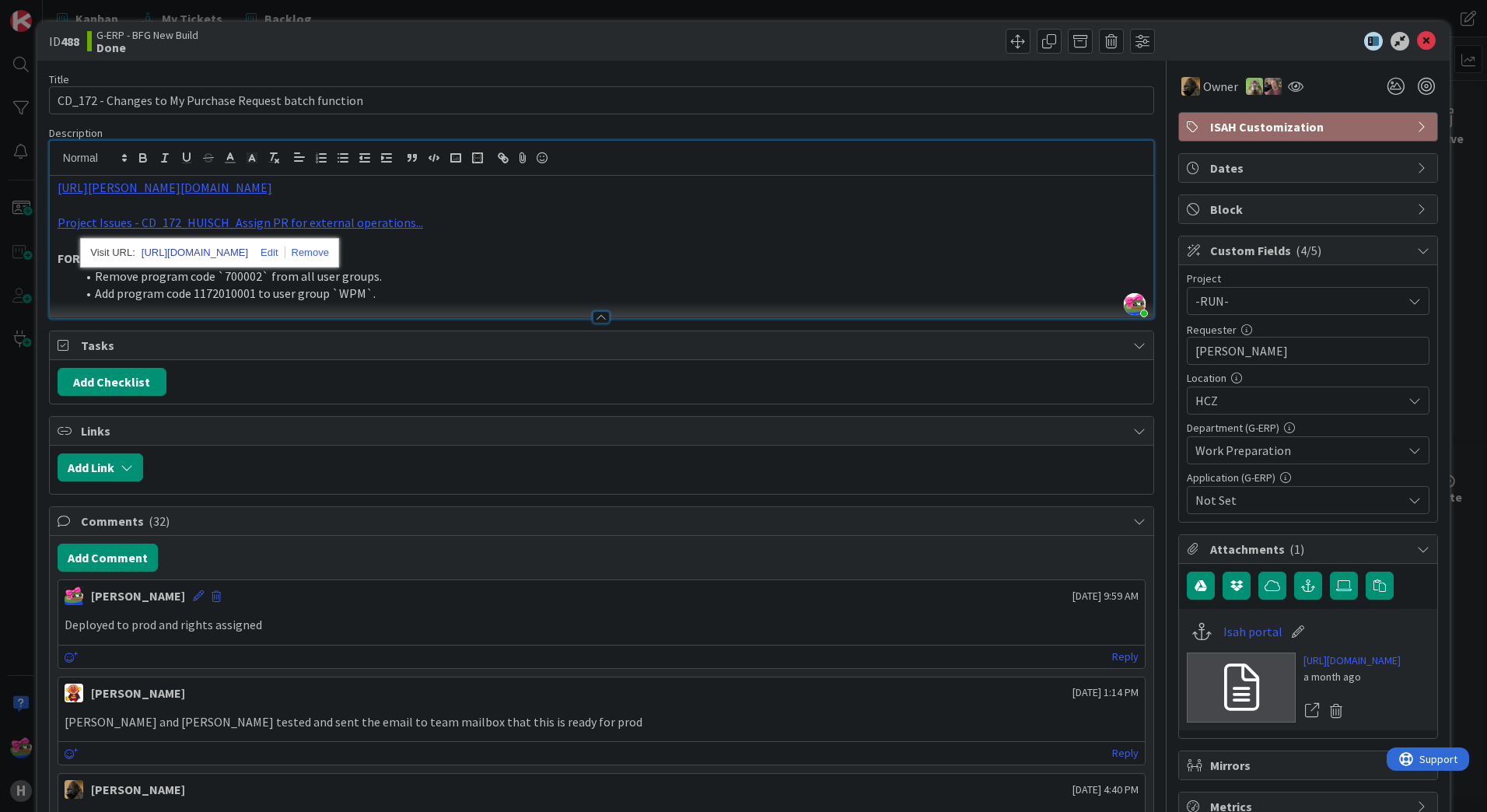
click at [182, 251] on link "[URL][DOMAIN_NAME]" at bounding box center [195, 252] width 107 height 20
